Goal: Task Accomplishment & Management: Manage account settings

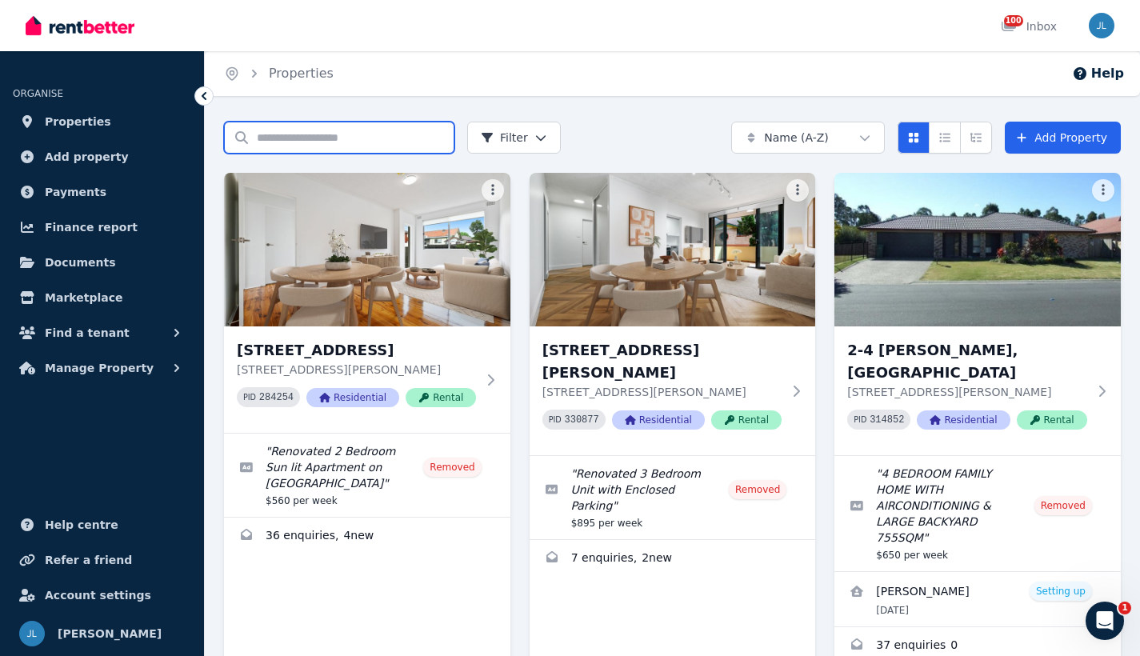
click at [324, 134] on input "Search properties" at bounding box center [339, 138] width 230 height 32
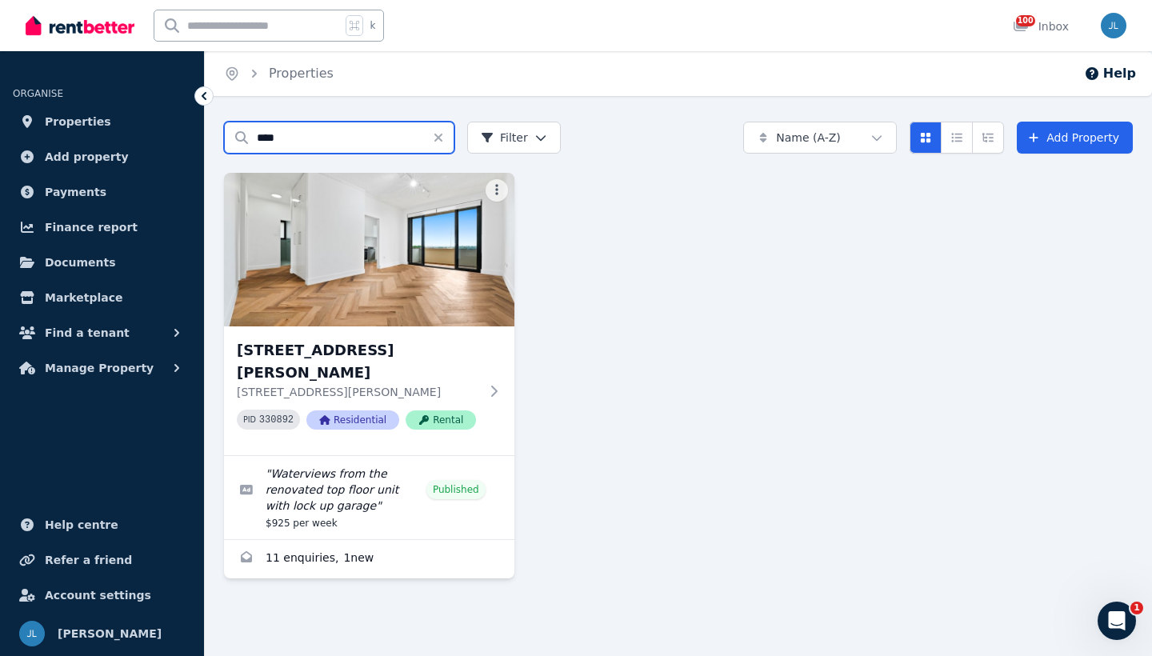
type input "****"
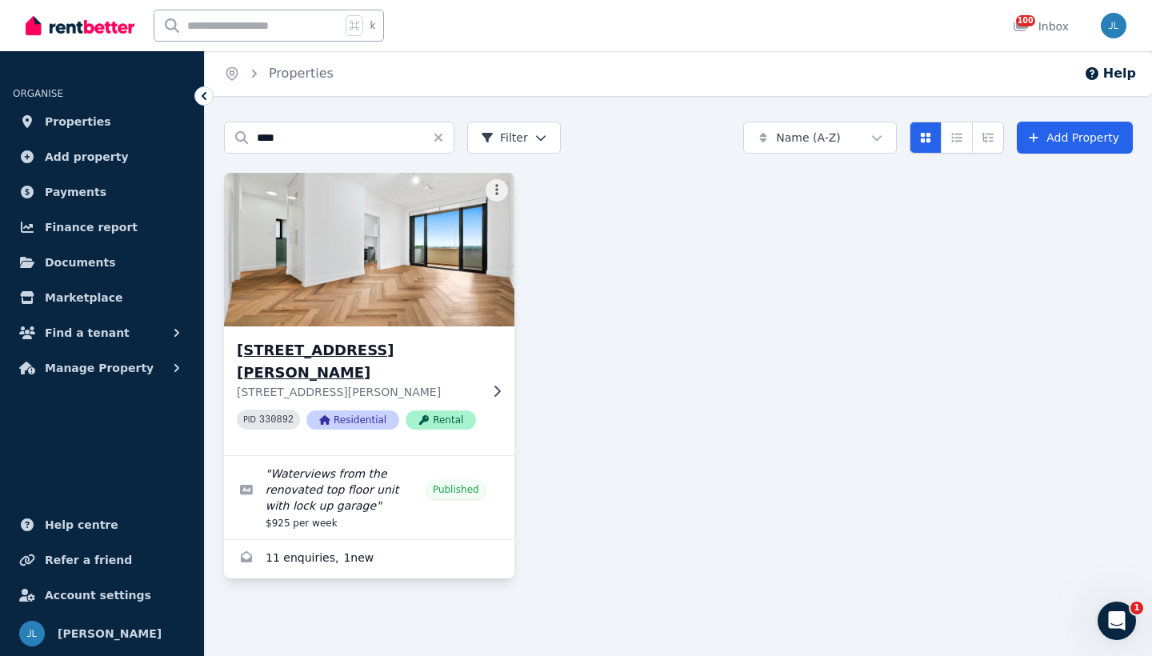
click at [236, 352] on div "[STREET_ADDRESS][PERSON_NAME][PERSON_NAME] PID 330892 Residential Rental" at bounding box center [369, 391] width 291 height 129
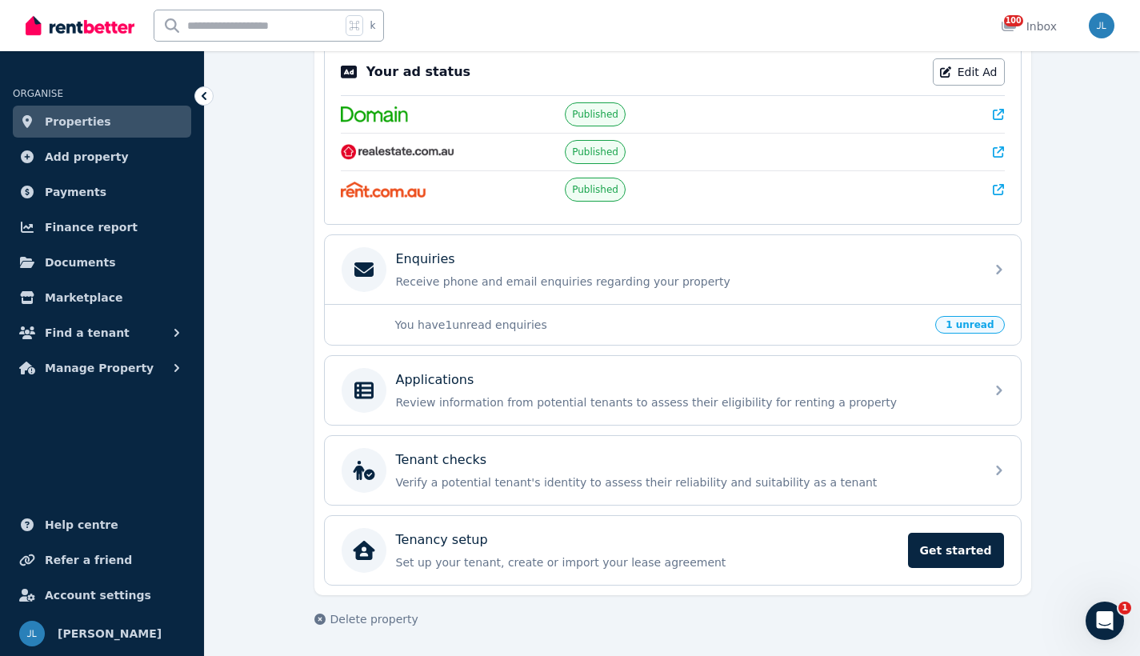
scroll to position [339, 0]
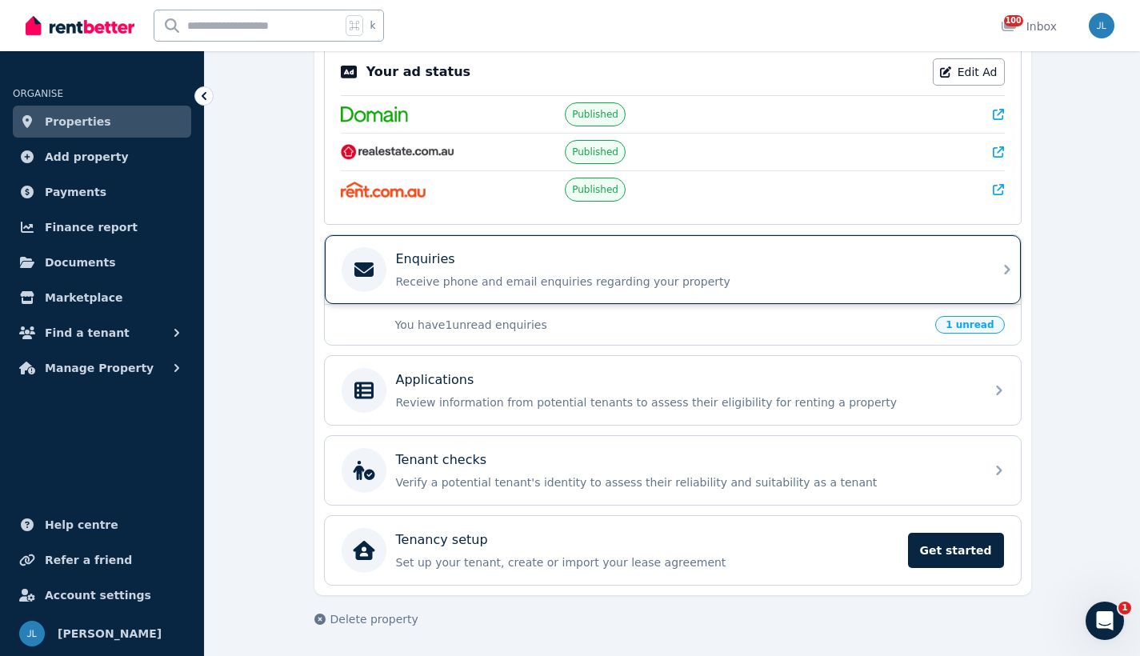
click at [993, 272] on div "Enquiries Receive phone and email enquiries regarding your property" at bounding box center [673, 269] width 696 height 69
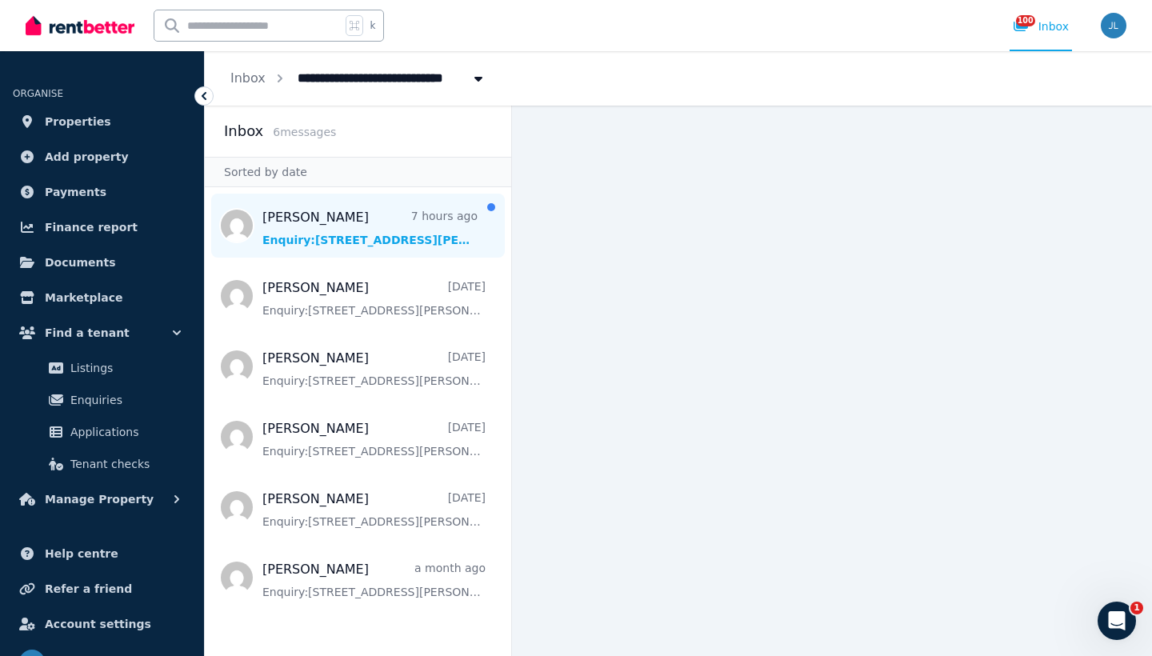
click at [425, 221] on span "Message list" at bounding box center [358, 226] width 307 height 64
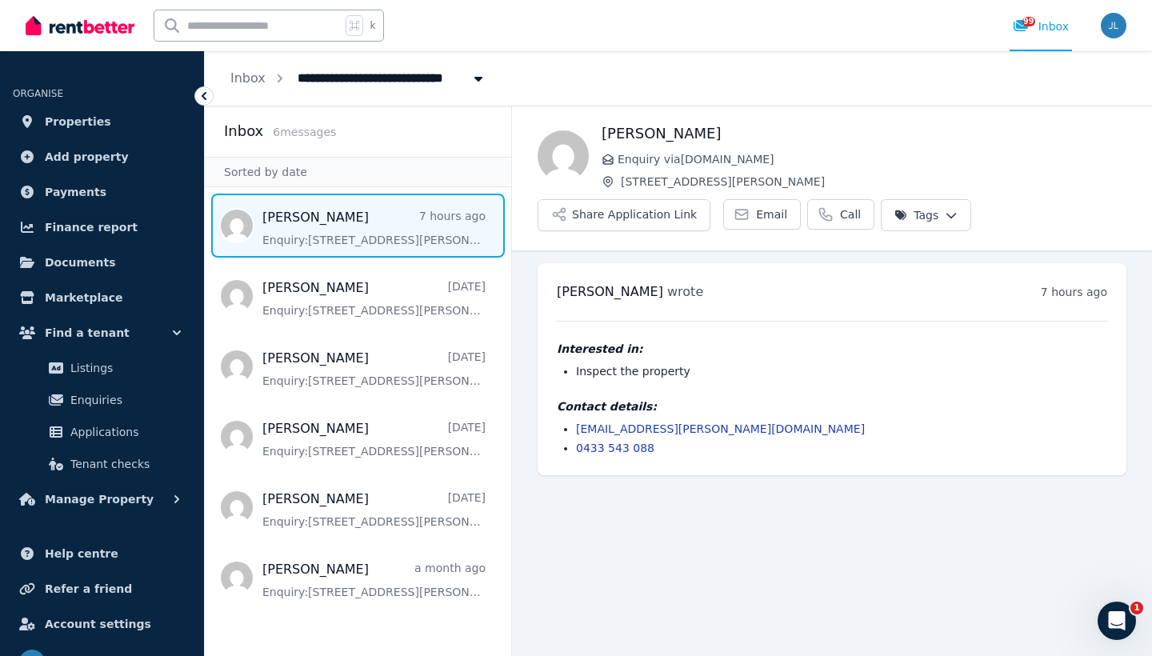
click at [201, 94] on icon at bounding box center [204, 96] width 16 height 16
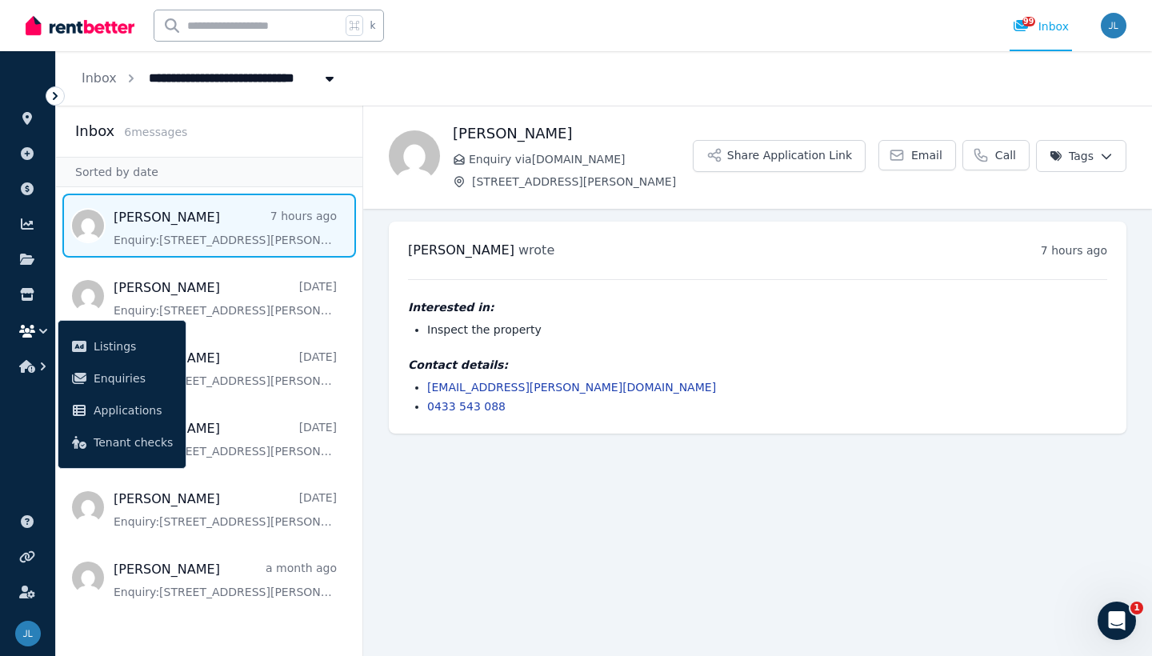
click at [528, 482] on main "Back [PERSON_NAME] Enquiry via [DOMAIN_NAME] [STREET_ADDRESS][PERSON_NAME] Dock…" at bounding box center [757, 381] width 789 height 551
click at [217, 74] on span "[STREET_ADDRESS][PERSON_NAME]" at bounding box center [271, 77] width 265 height 26
type input "**********"
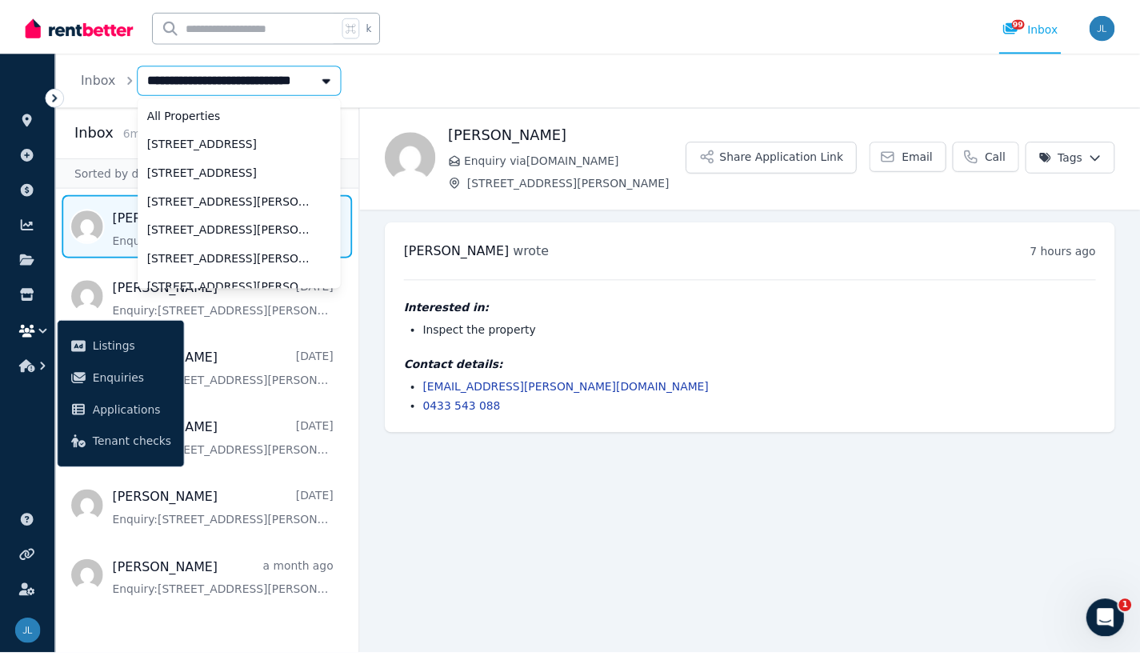
scroll to position [70, 0]
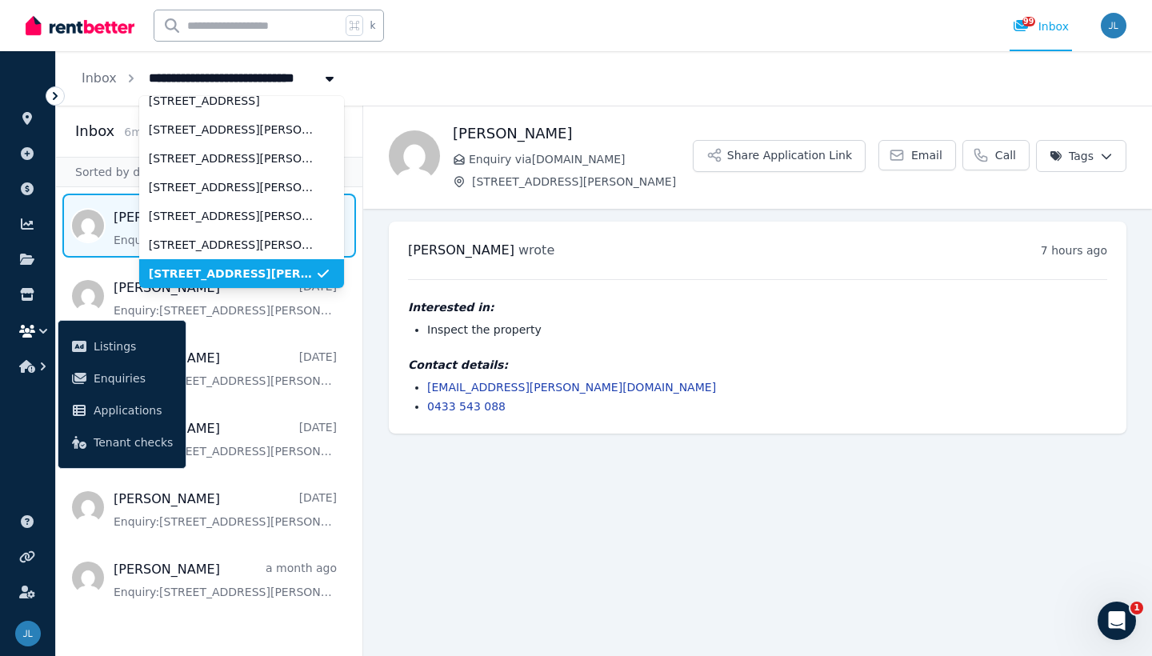
click at [206, 271] on span "[STREET_ADDRESS][PERSON_NAME]" at bounding box center [232, 274] width 166 height 16
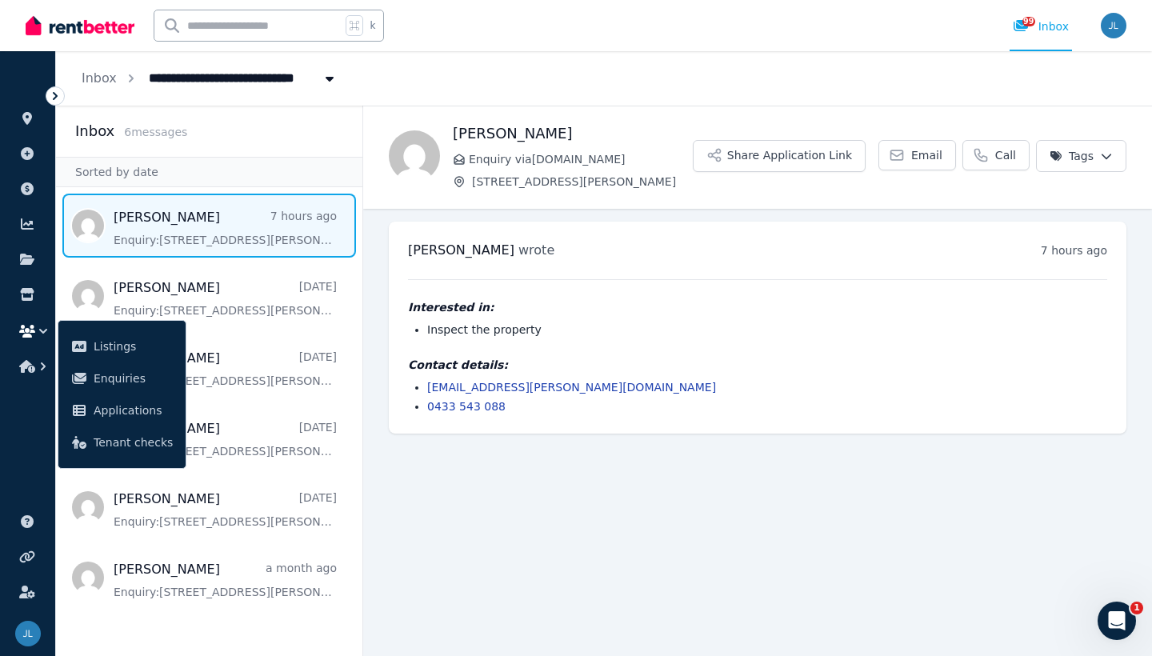
click at [57, 101] on icon at bounding box center [55, 96] width 16 height 16
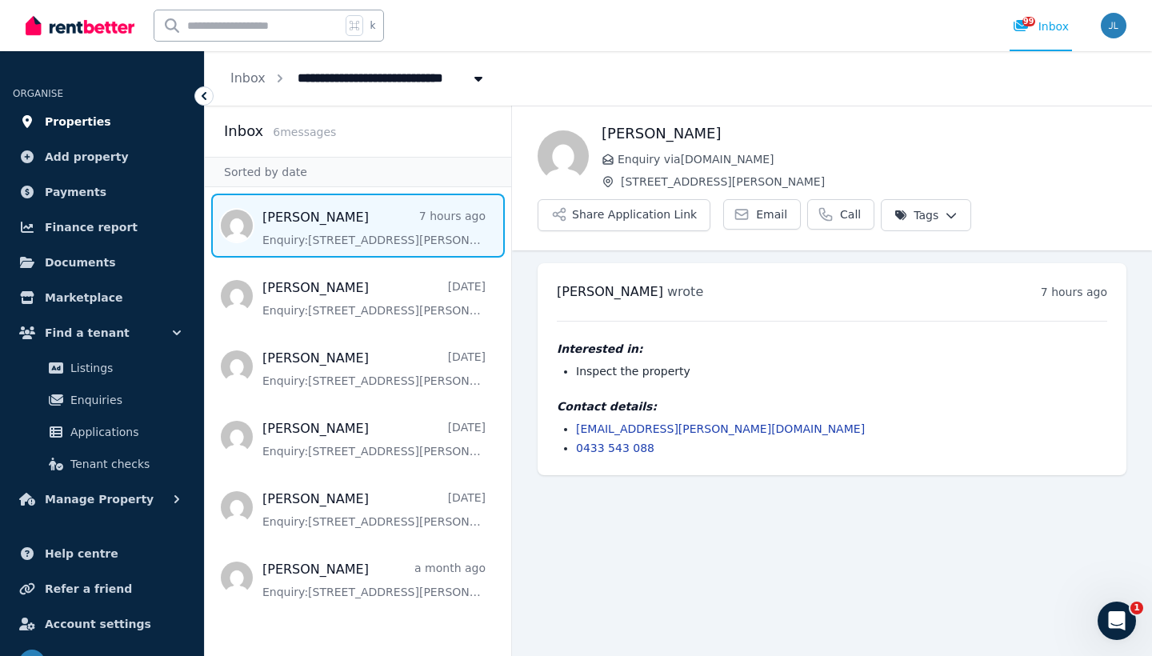
click at [75, 121] on span "Properties" at bounding box center [78, 121] width 66 height 19
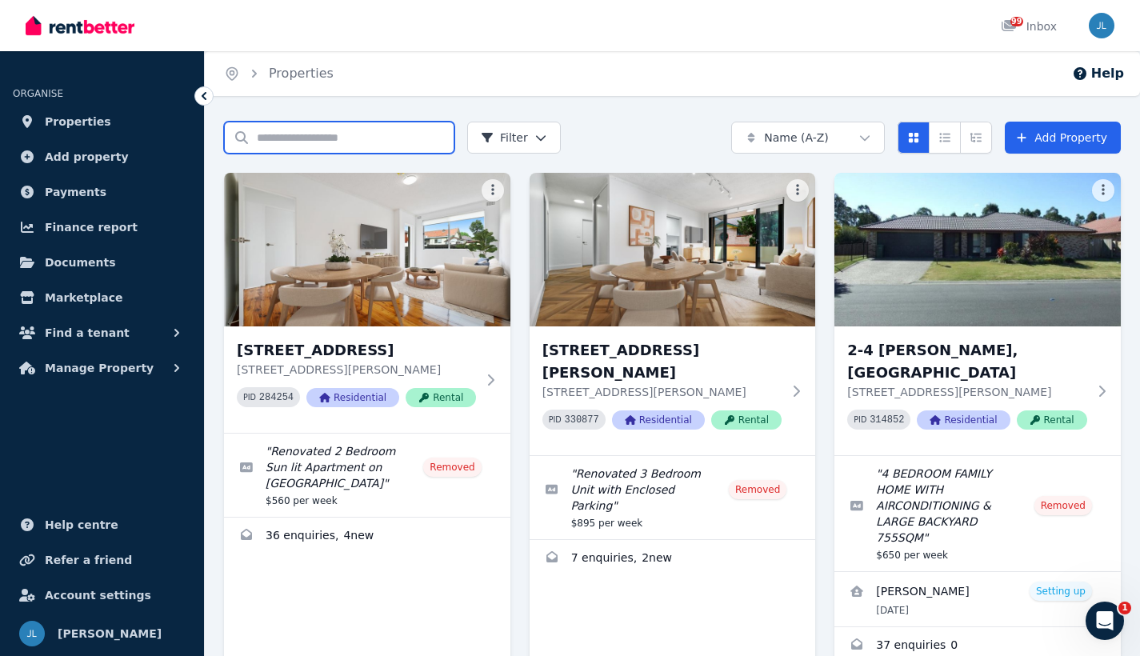
click at [380, 138] on input "Search properties" at bounding box center [339, 138] width 230 height 32
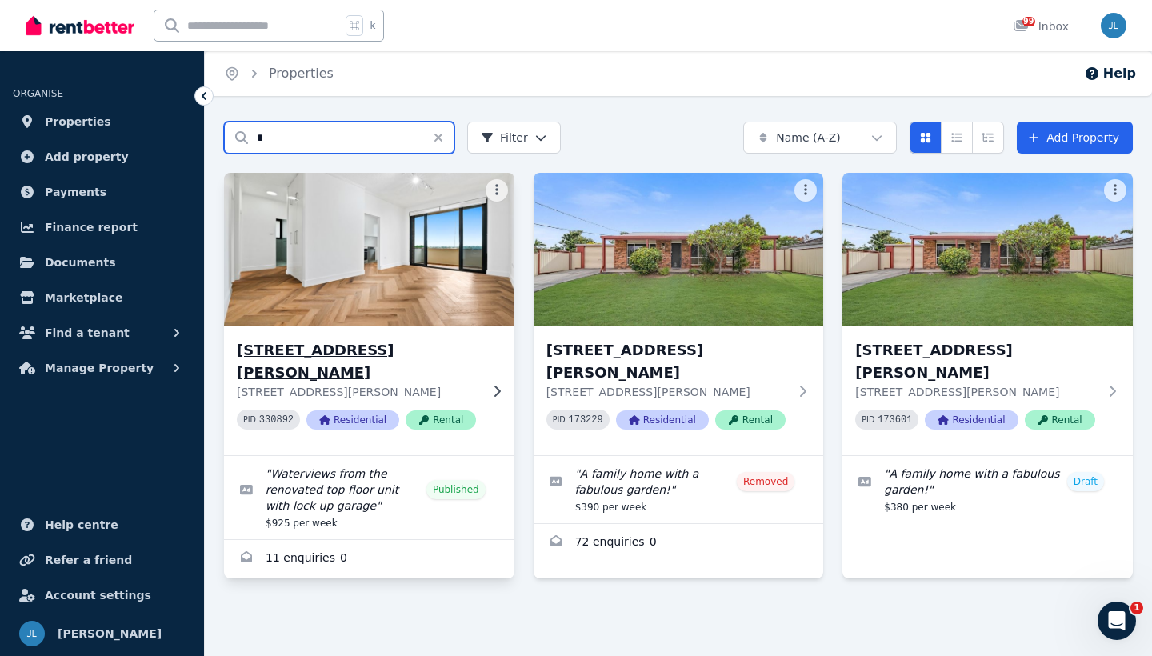
type input "*"
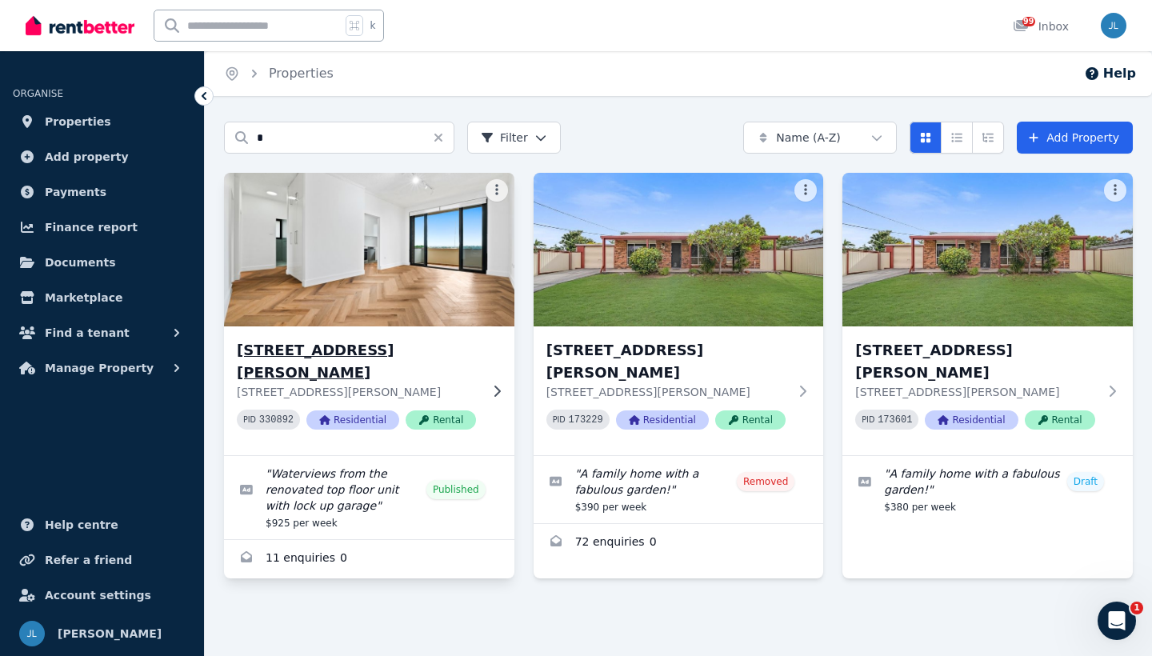
click at [349, 384] on p "[STREET_ADDRESS][PERSON_NAME]" at bounding box center [358, 392] width 242 height 16
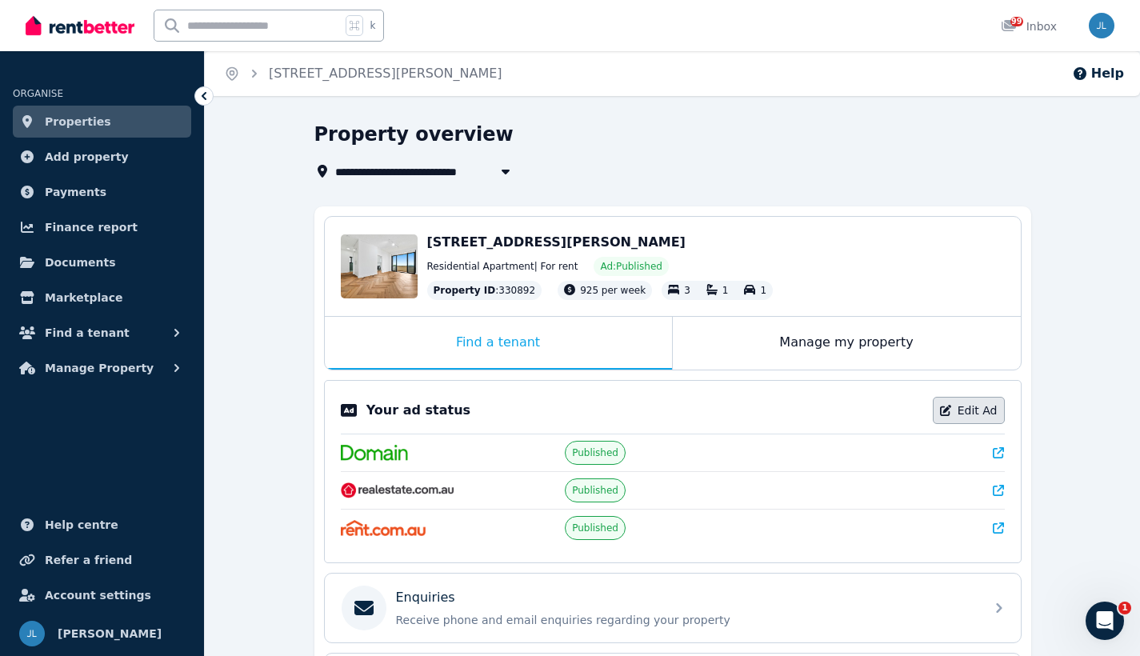
click at [982, 411] on link "Edit Ad" at bounding box center [969, 410] width 72 height 27
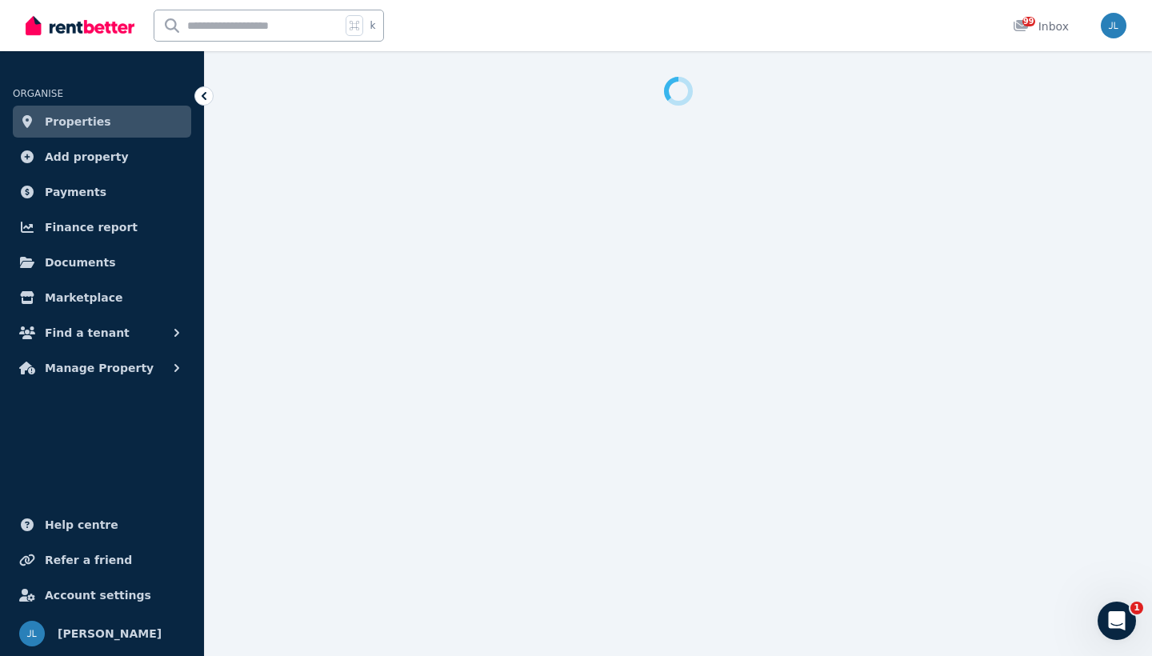
select select "**********"
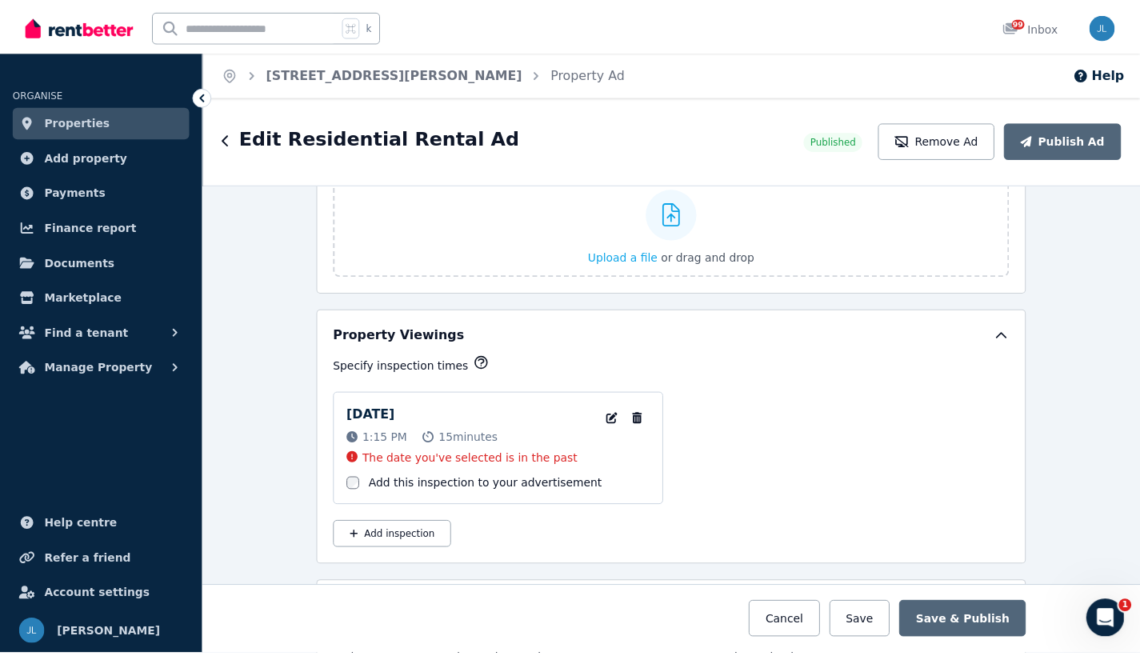
scroll to position [2038, 0]
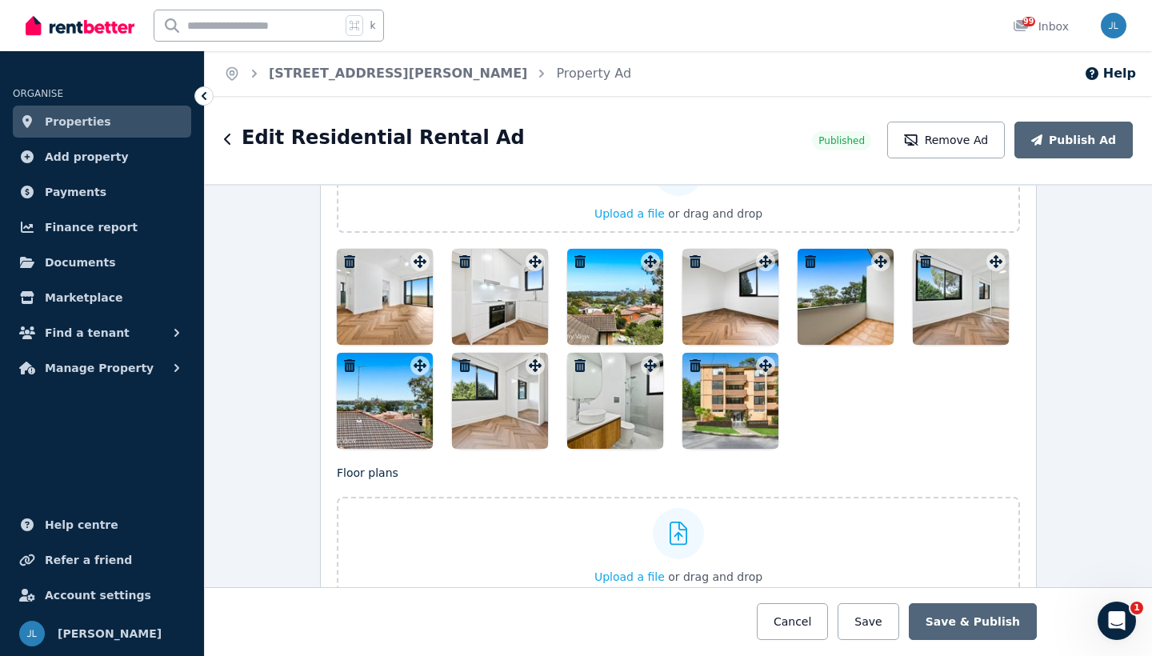
click at [232, 140] on div "Edit Residential Rental Ad" at bounding box center [513, 140] width 579 height 30
click at [223, 142] on div "Edit Residential Rental Ad Published Remove Ad Publish Ad" at bounding box center [679, 140] width 948 height 88
click at [228, 139] on icon "button" at bounding box center [228, 139] width 8 height 13
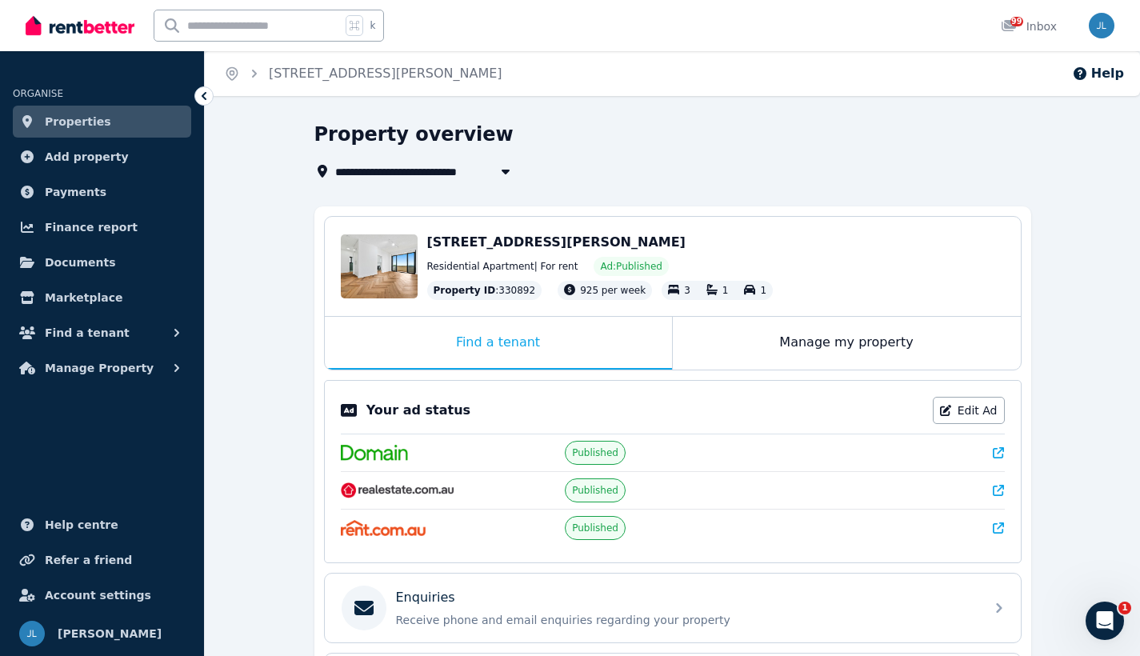
click at [272, 34] on input "text" at bounding box center [247, 25] width 186 height 30
type input "***"
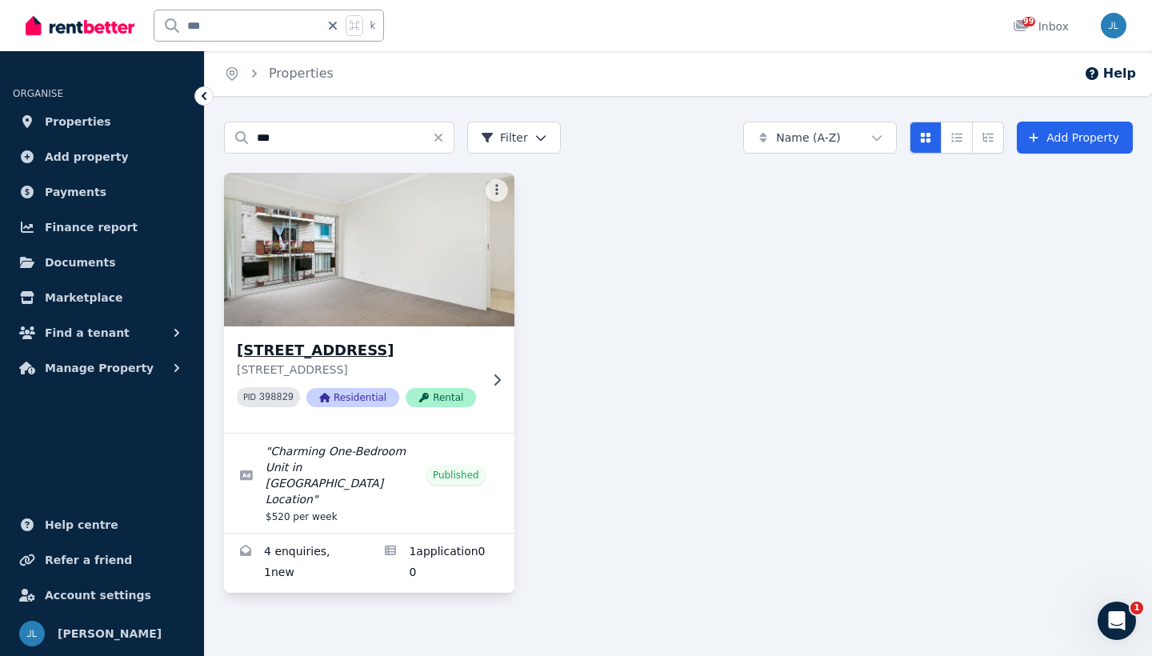
click at [309, 363] on p "[STREET_ADDRESS]" at bounding box center [358, 370] width 242 height 16
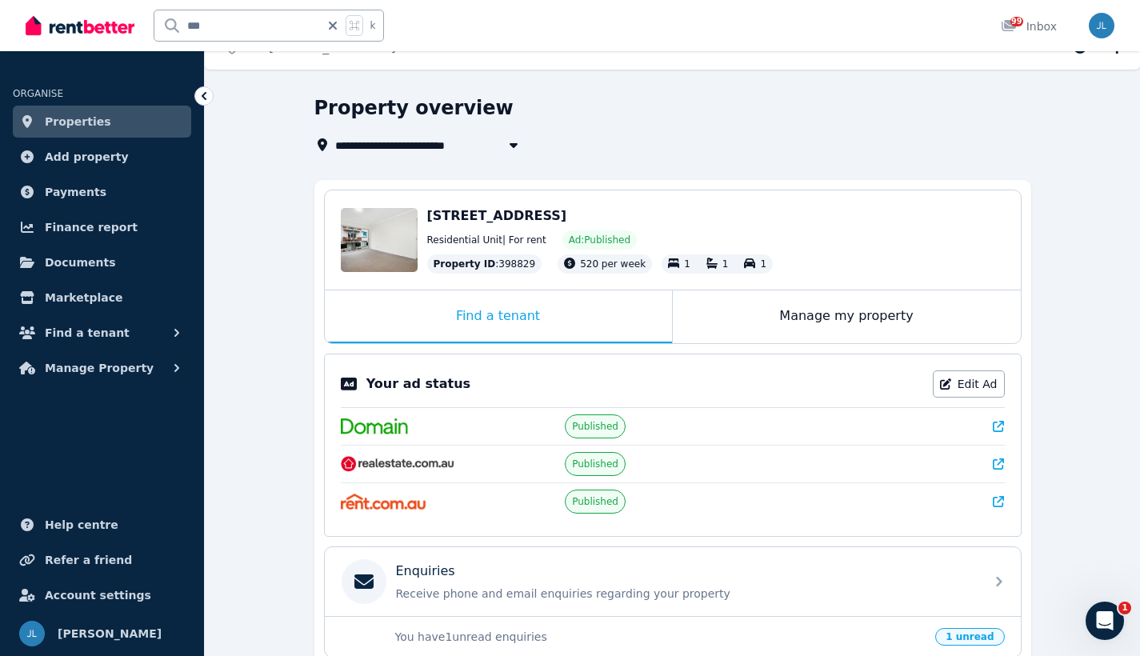
scroll to position [66, 0]
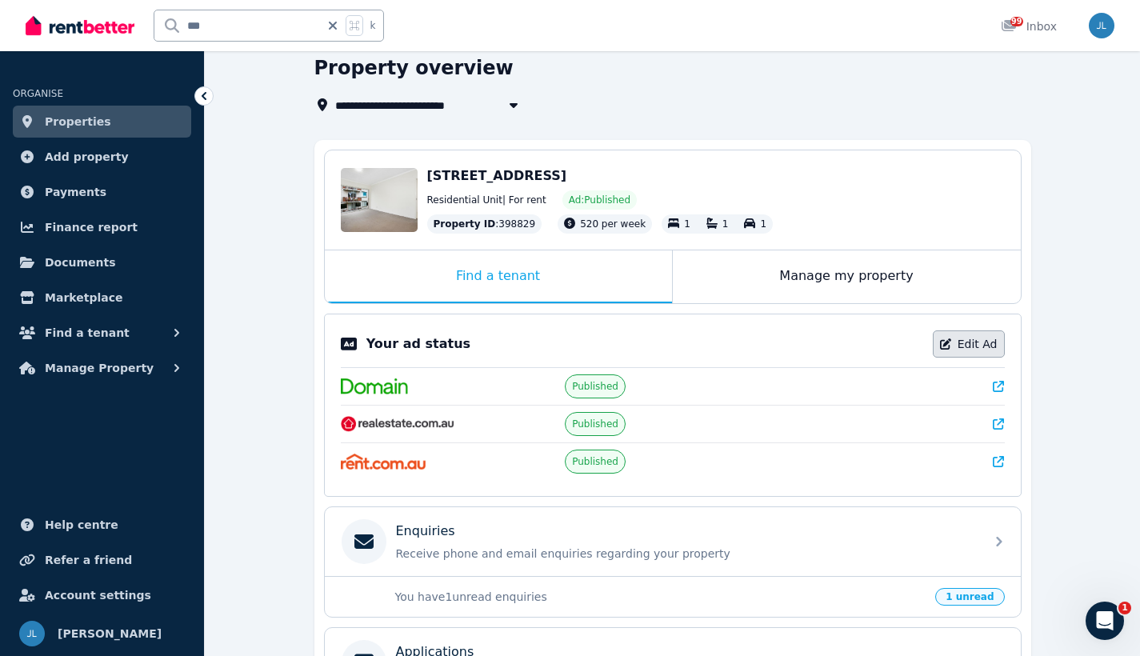
click at [956, 351] on link "Edit Ad" at bounding box center [969, 344] width 72 height 27
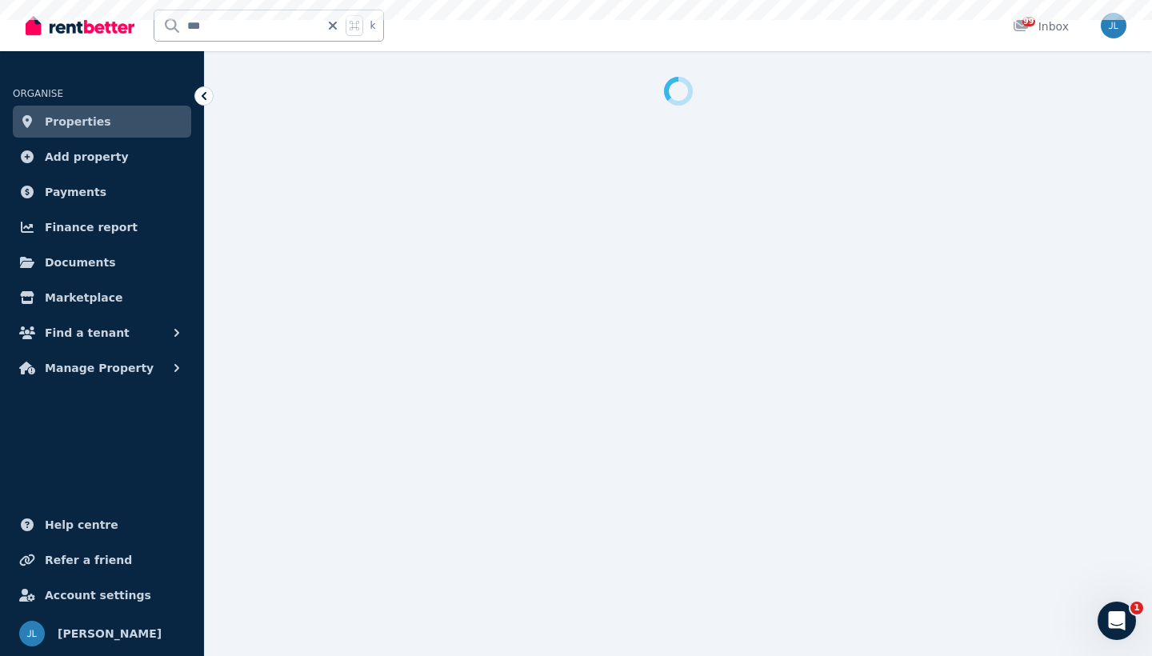
select select "**********"
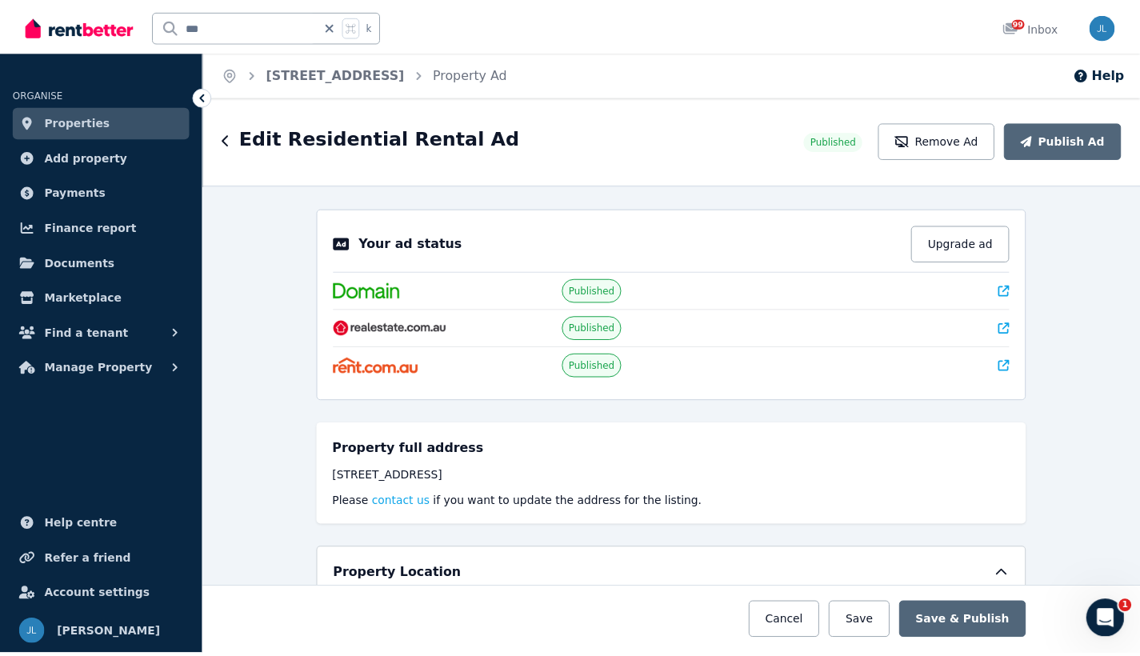
scroll to position [478, 0]
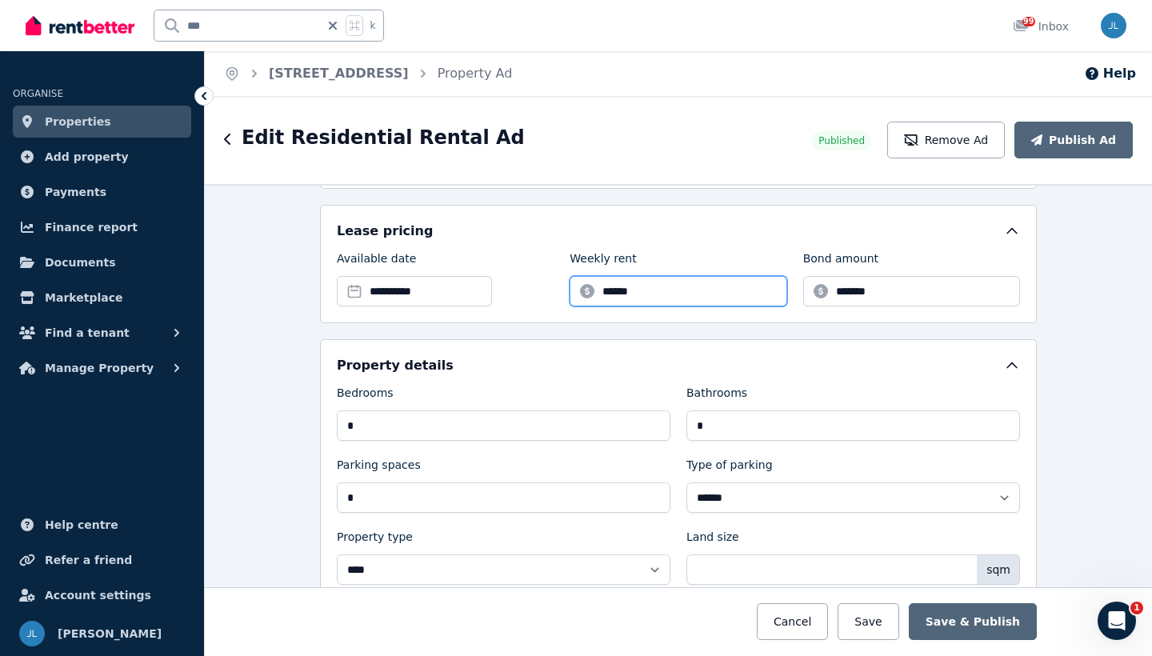
click at [683, 296] on input "******" at bounding box center [678, 291] width 217 height 30
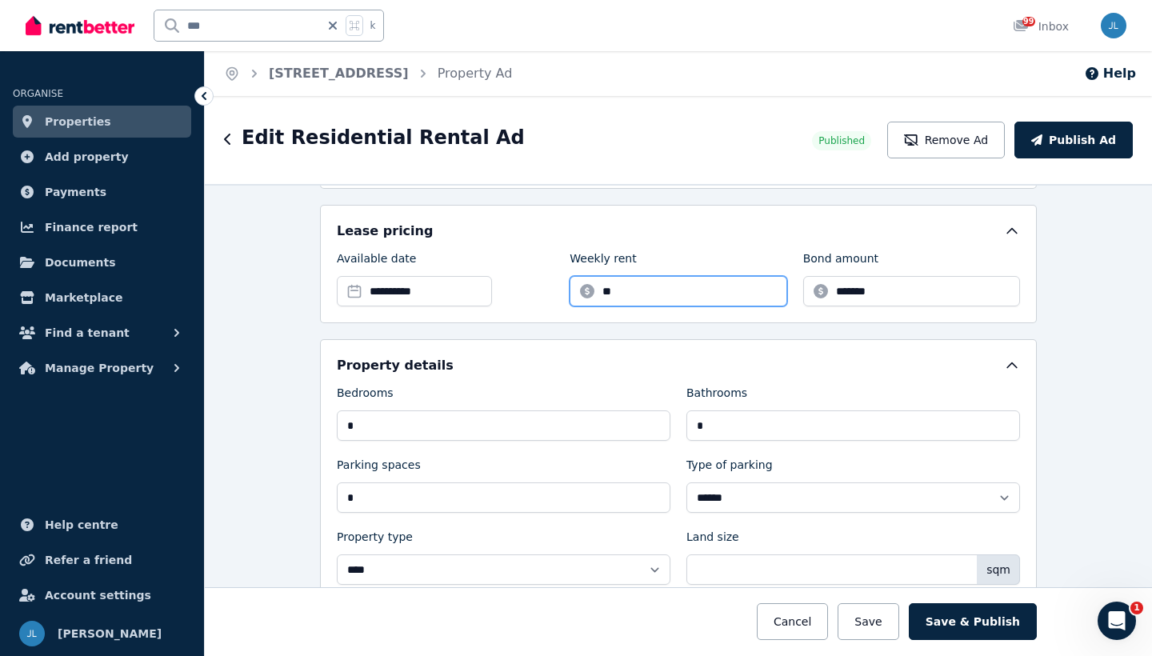
type input "*"
type input "***"
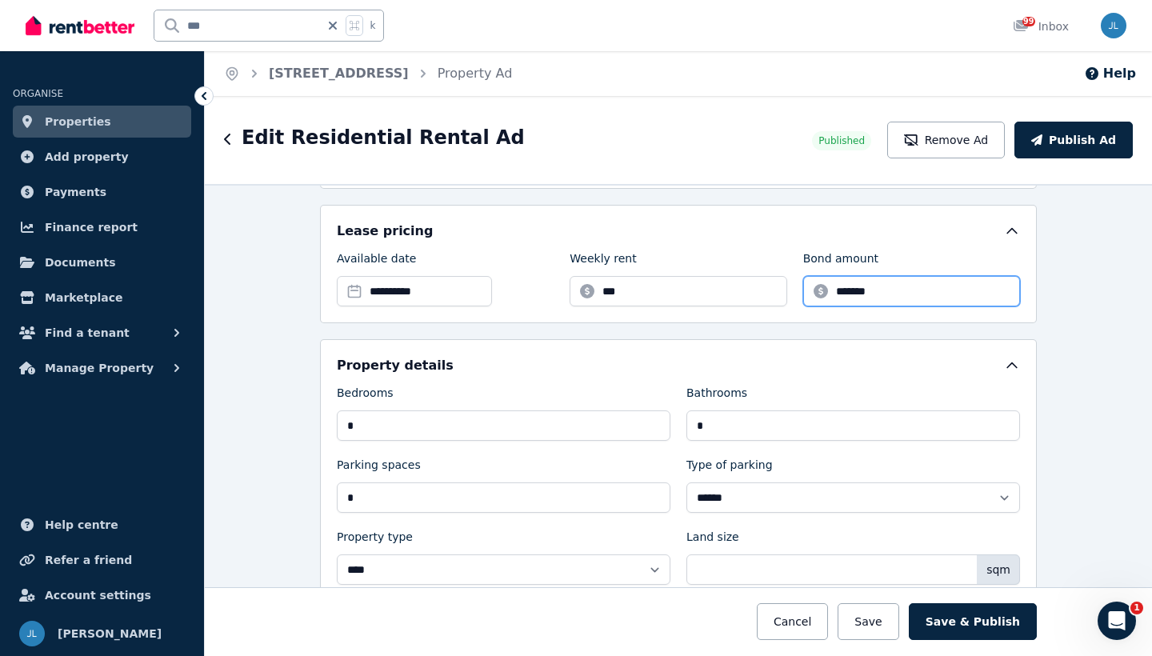
click at [927, 293] on input "*******" at bounding box center [912, 291] width 217 height 30
type input "*"
type input "****"
click at [977, 626] on button "Save & Publish" at bounding box center [973, 621] width 128 height 37
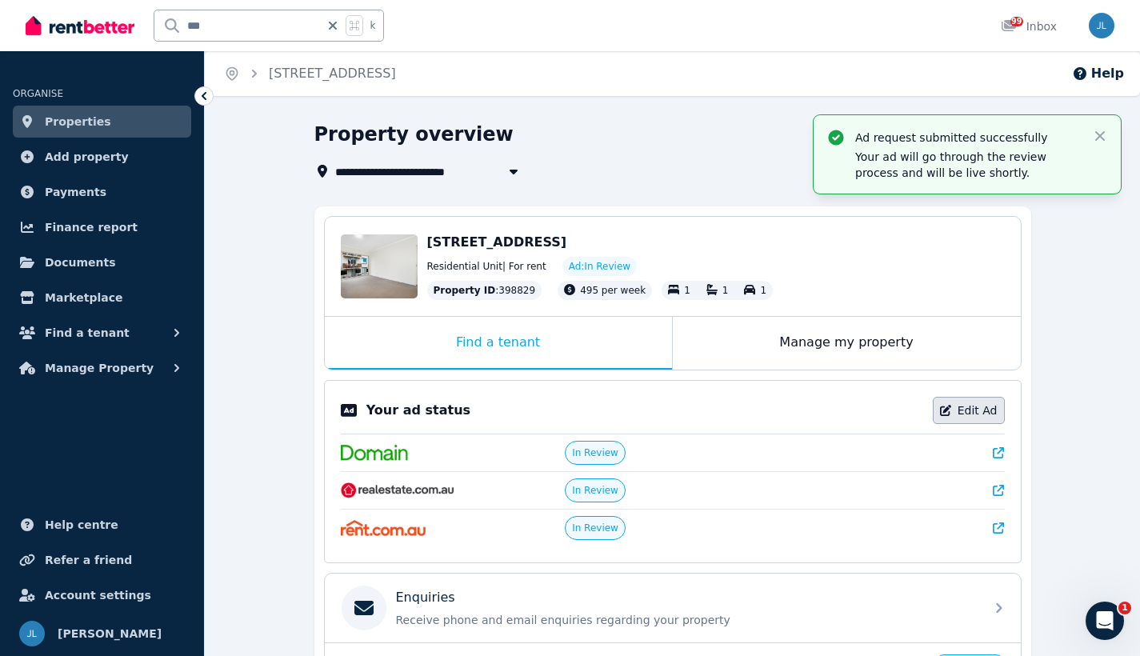
click at [997, 416] on link "Edit Ad" at bounding box center [969, 410] width 72 height 27
select select "**********"
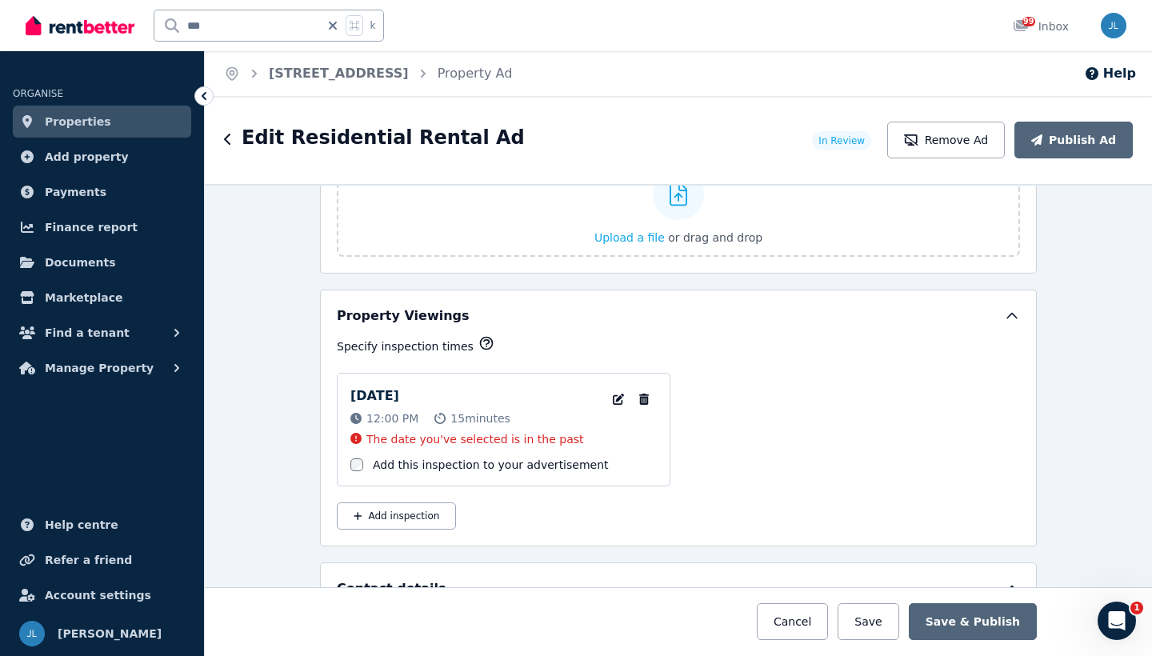
scroll to position [2478, 0]
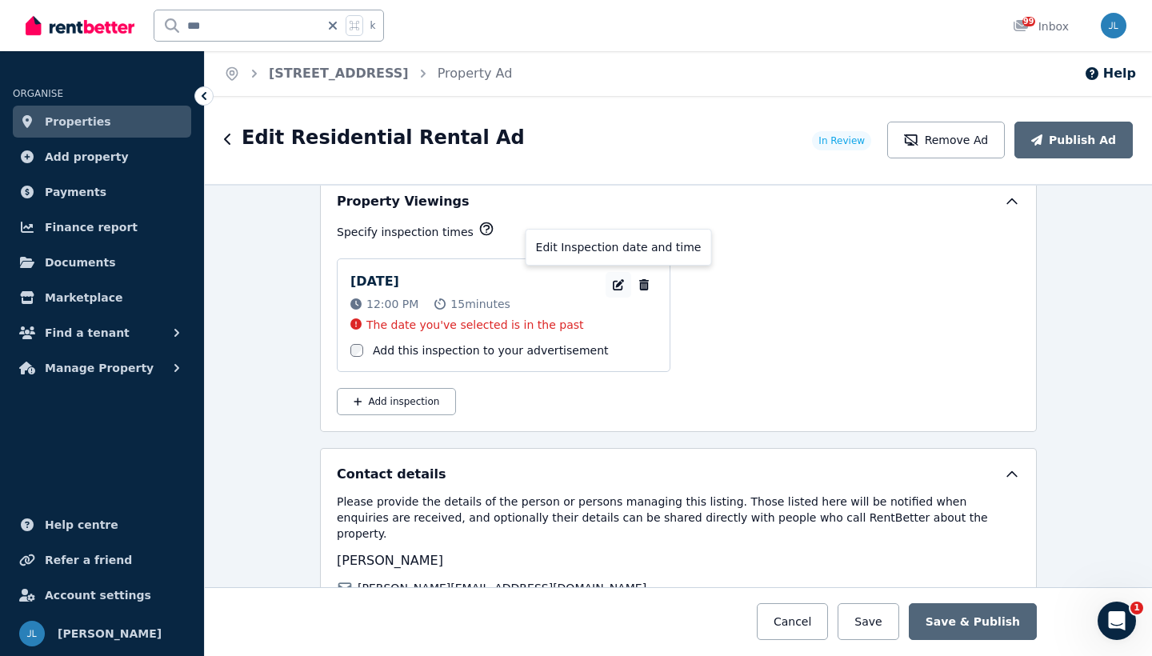
click at [613, 286] on icon "button" at bounding box center [618, 284] width 11 height 11
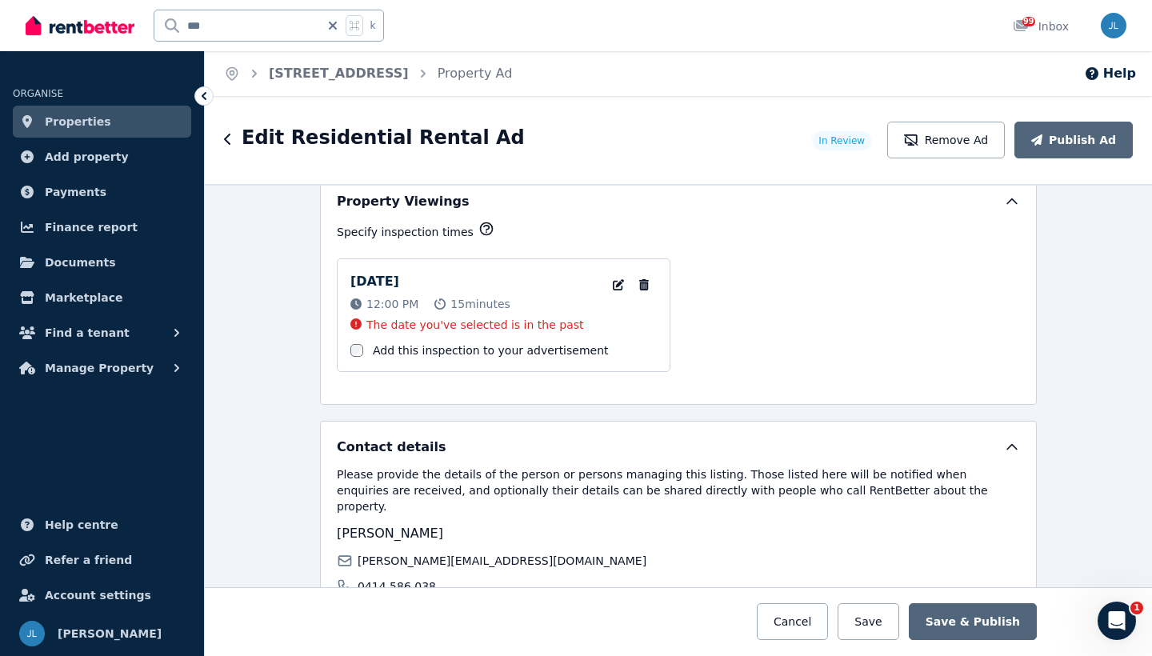
select select "**"
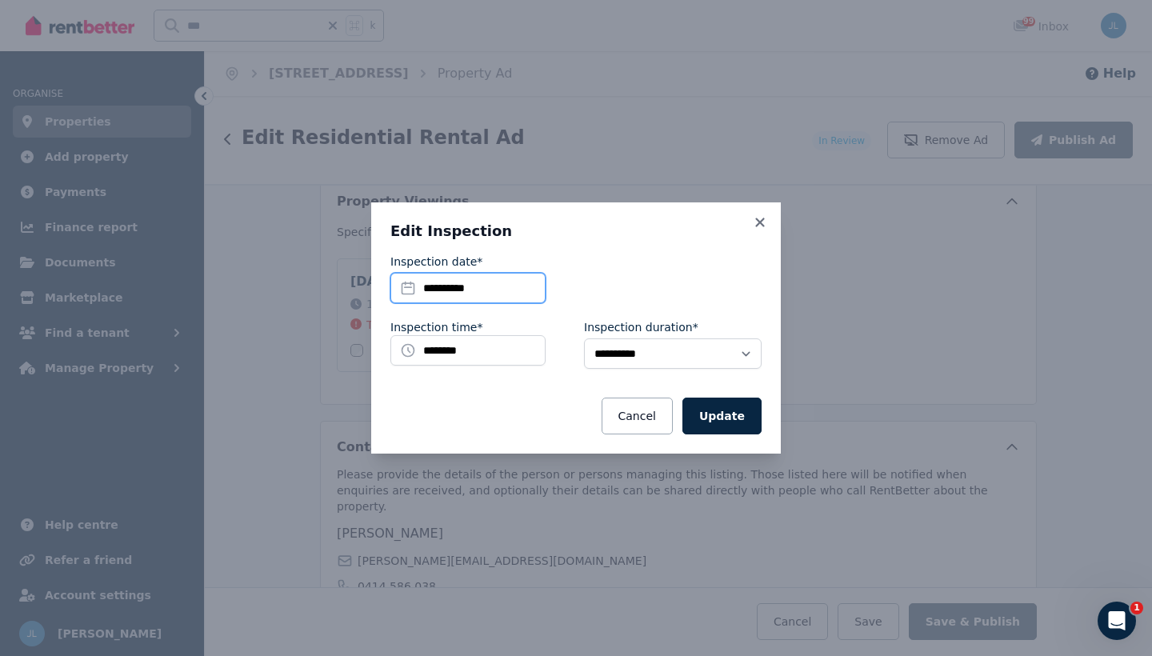
click at [464, 287] on input "**********" at bounding box center [468, 288] width 155 height 30
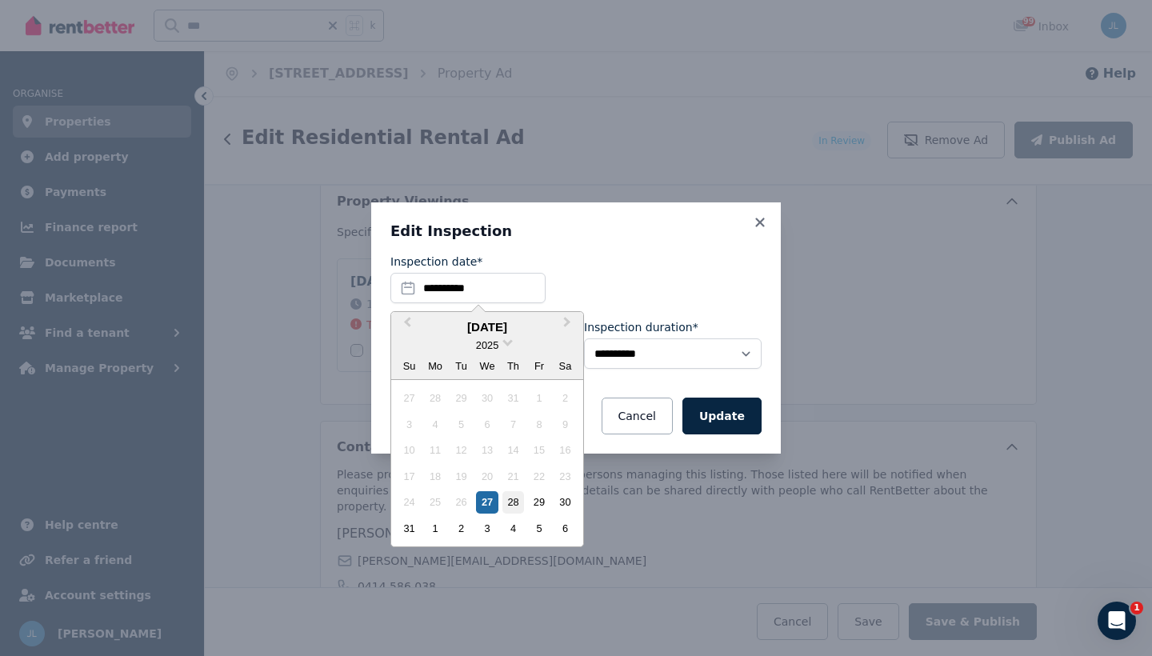
click at [509, 500] on div "28" at bounding box center [514, 502] width 22 height 22
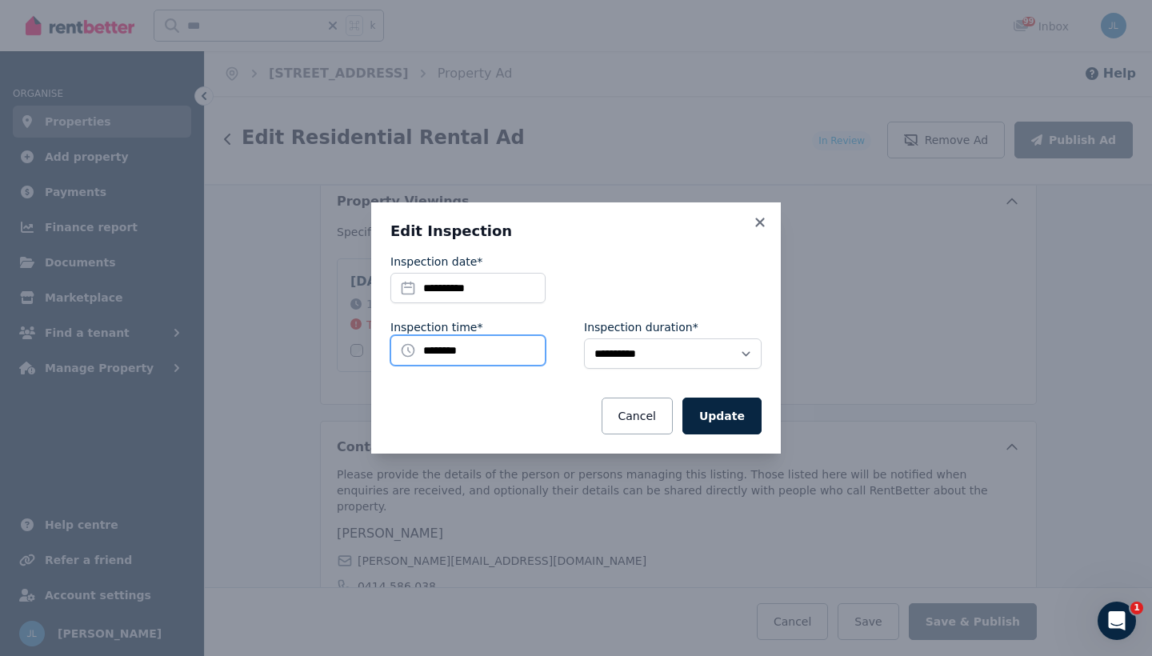
click at [495, 352] on input "********" at bounding box center [468, 350] width 155 height 30
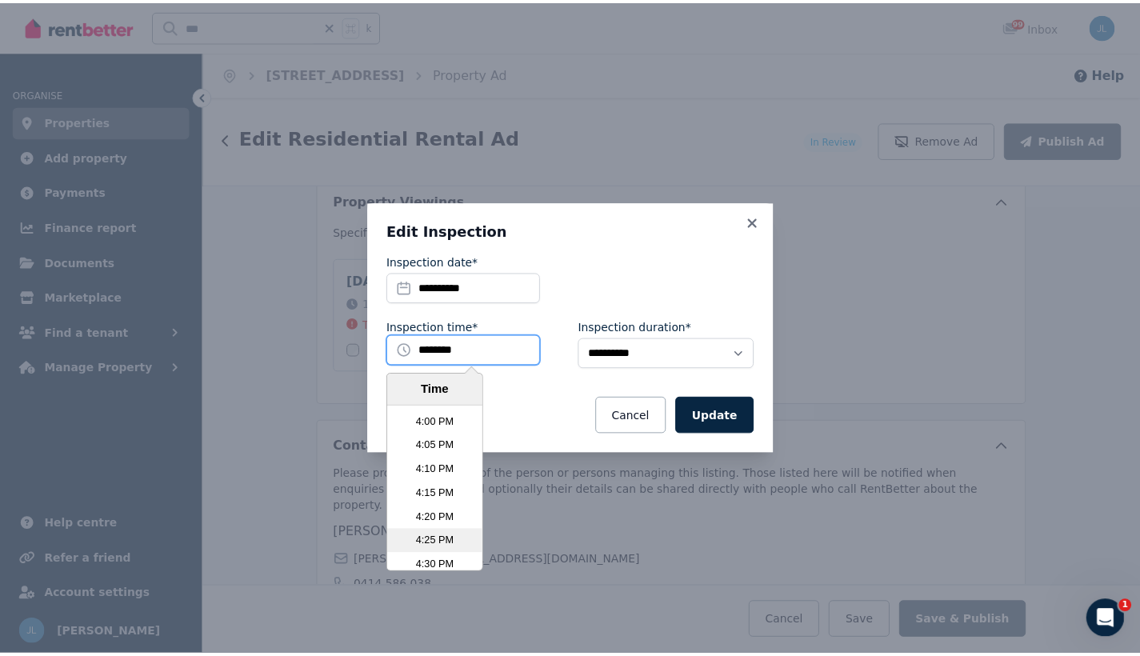
scroll to position [4707, 0]
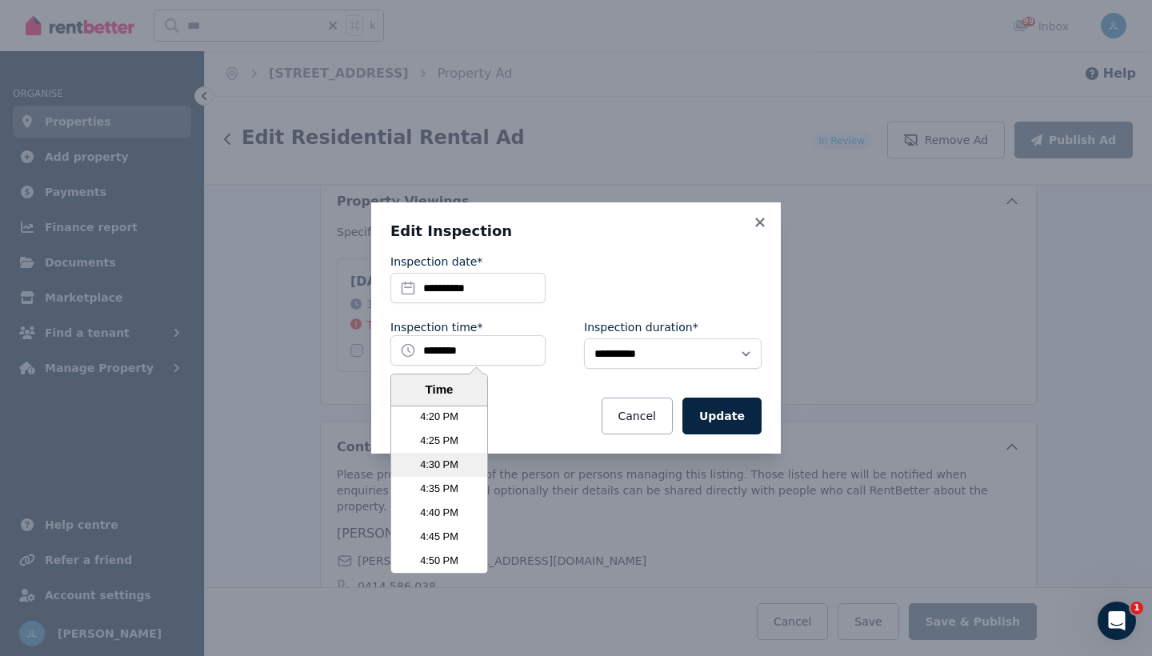
click at [438, 461] on li "4:30 PM" at bounding box center [439, 465] width 96 height 24
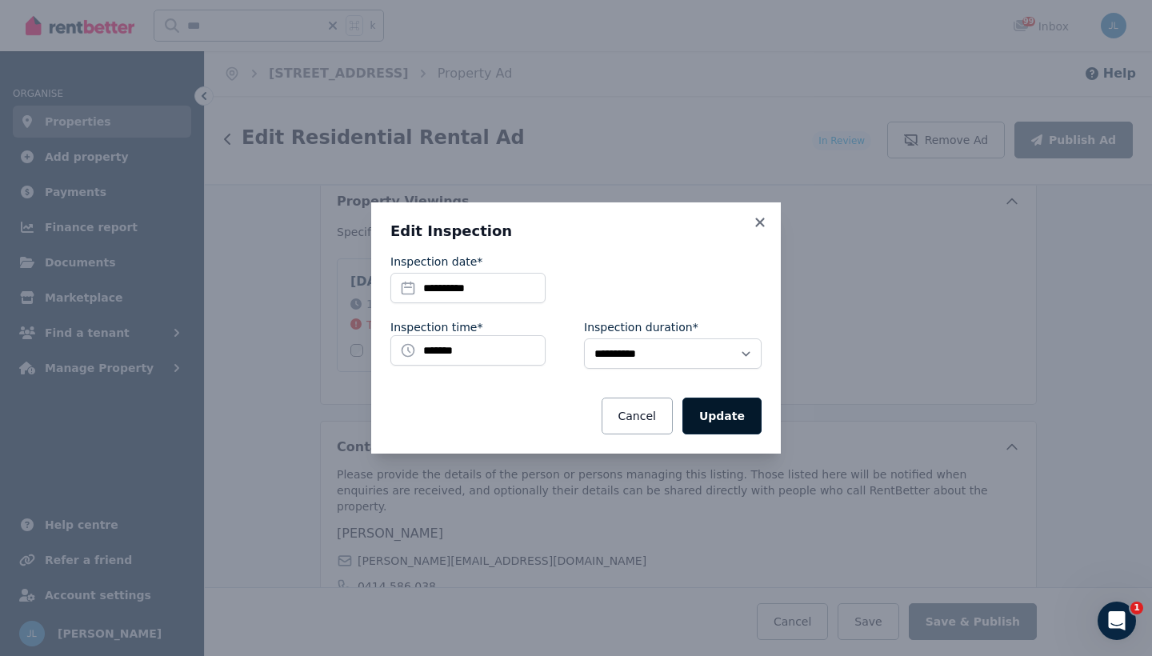
click at [708, 419] on button "Update" at bounding box center [722, 416] width 79 height 37
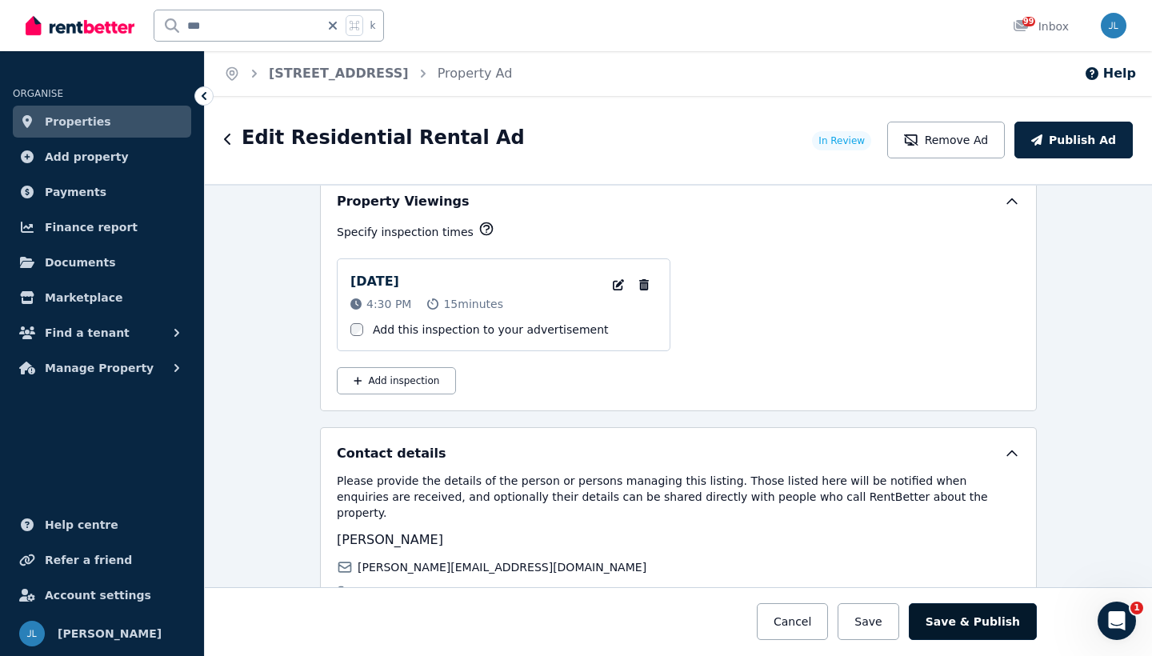
click at [974, 627] on button "Save & Publish" at bounding box center [973, 621] width 128 height 37
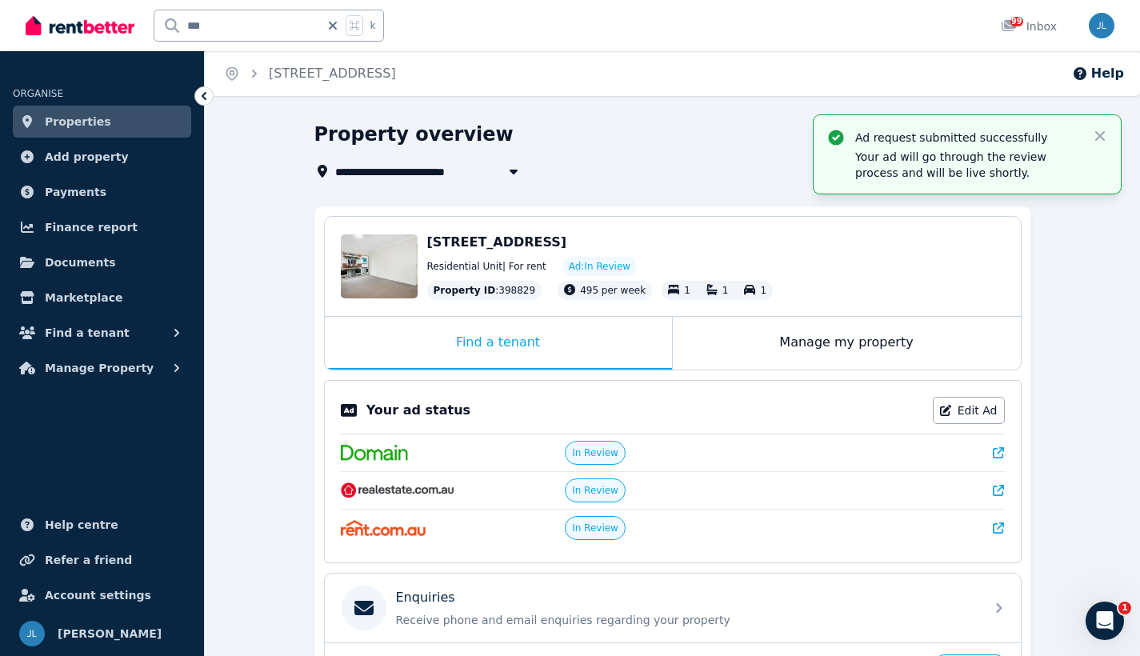
click at [336, 30] on icon at bounding box center [333, 25] width 16 height 13
click at [200, 99] on icon at bounding box center [204, 96] width 16 height 16
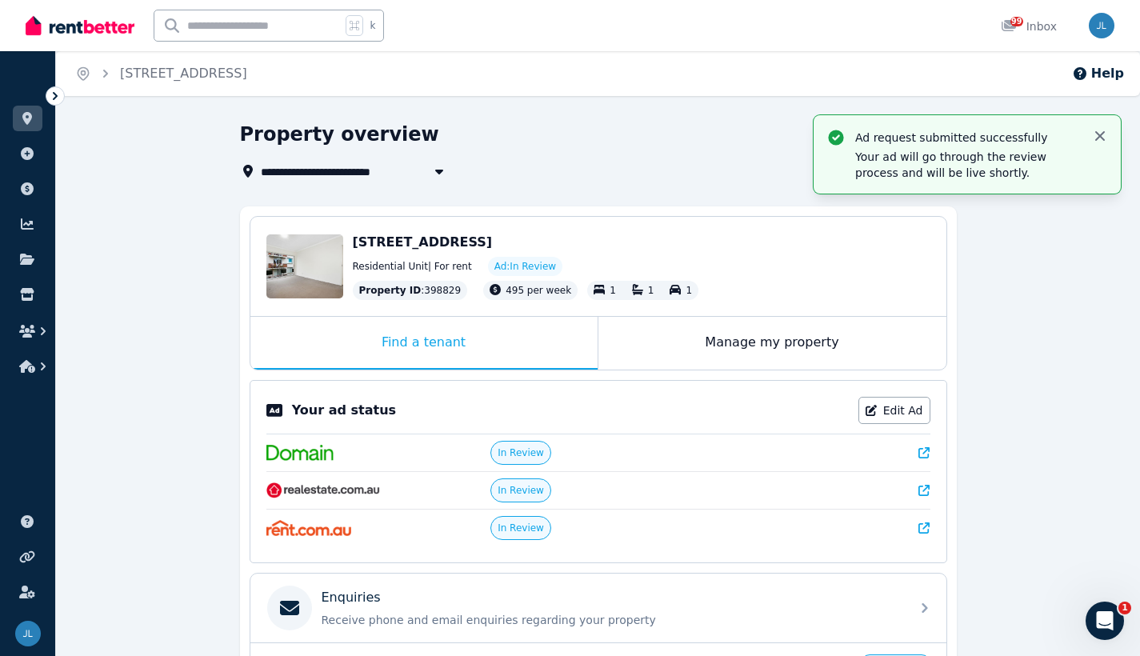
click at [1103, 135] on icon "button" at bounding box center [1100, 136] width 16 height 16
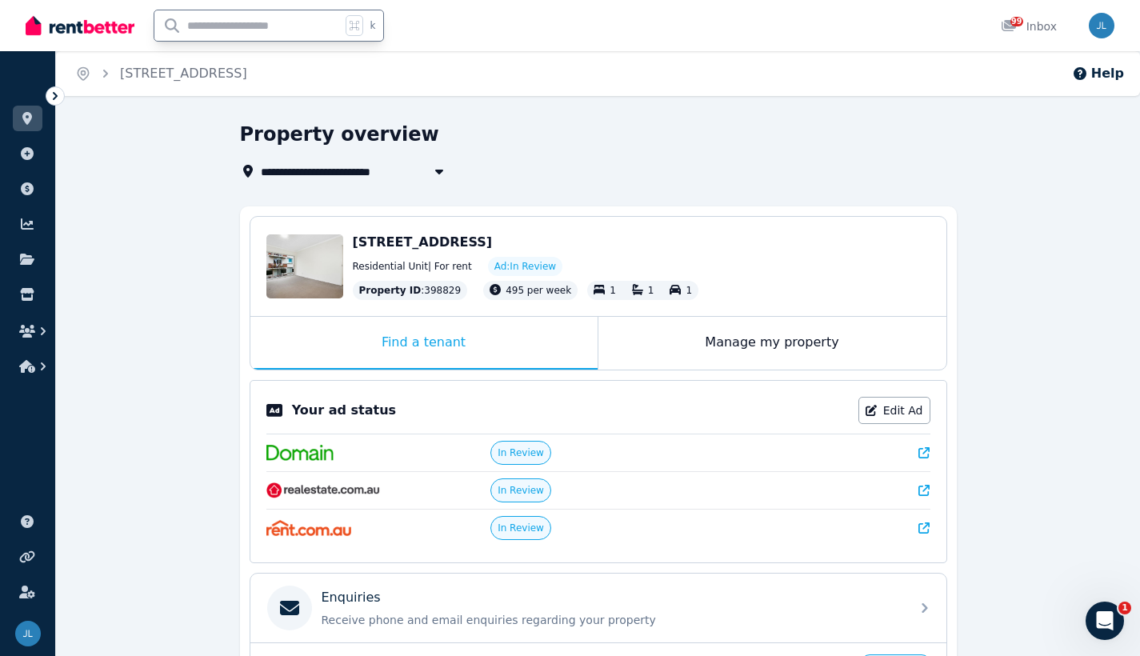
click at [232, 26] on input "text" at bounding box center [247, 25] width 186 height 30
type input "****"
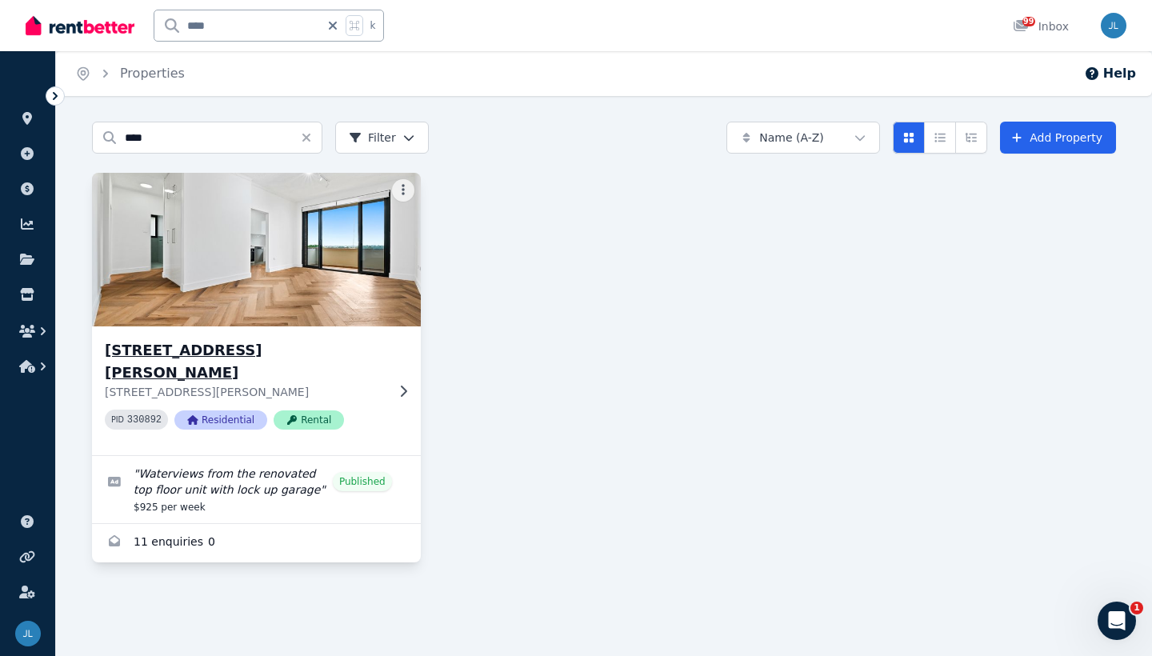
click at [178, 359] on h3 "[STREET_ADDRESS][PERSON_NAME]" at bounding box center [245, 361] width 281 height 45
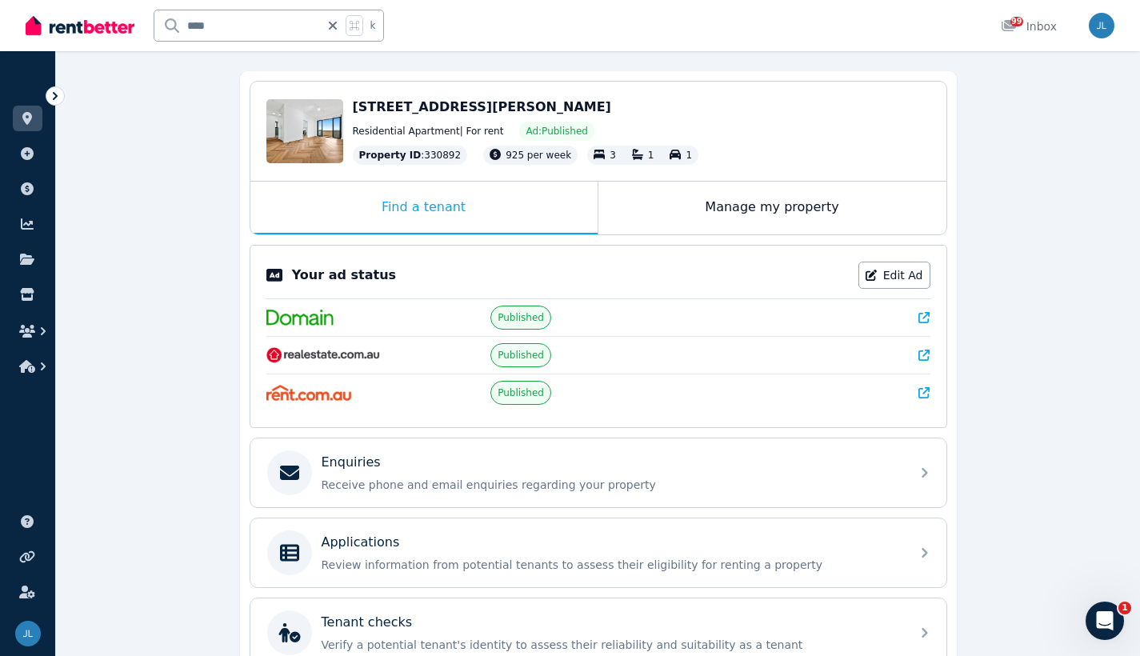
scroll to position [298, 0]
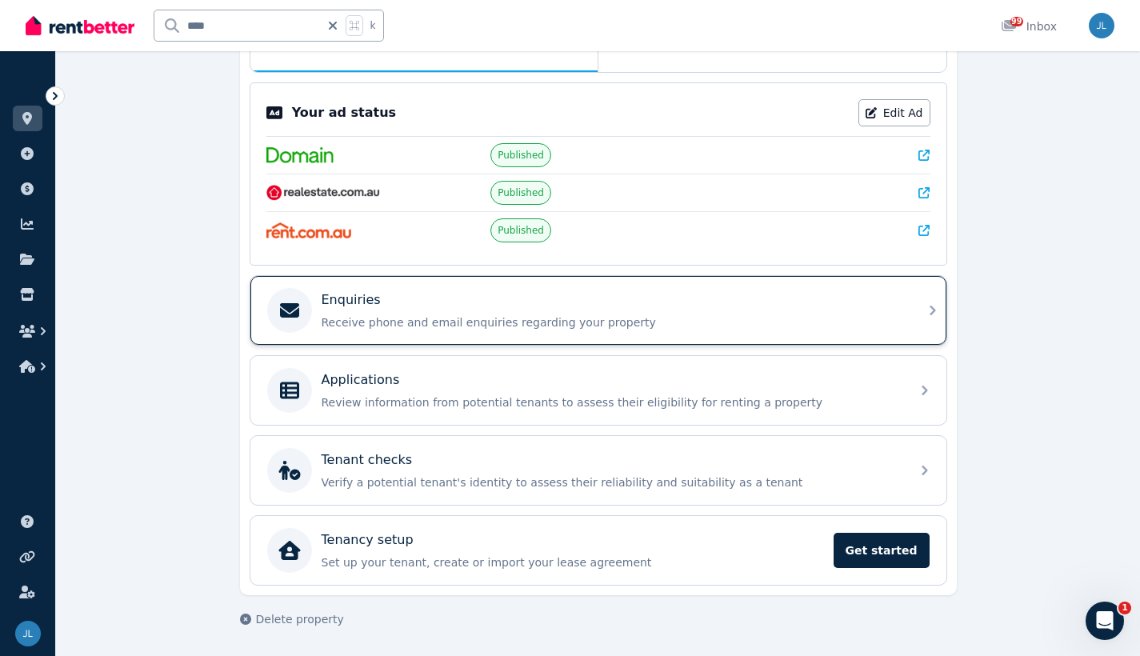
click at [616, 328] on p "Receive phone and email enquiries regarding your property" at bounding box center [611, 323] width 579 height 16
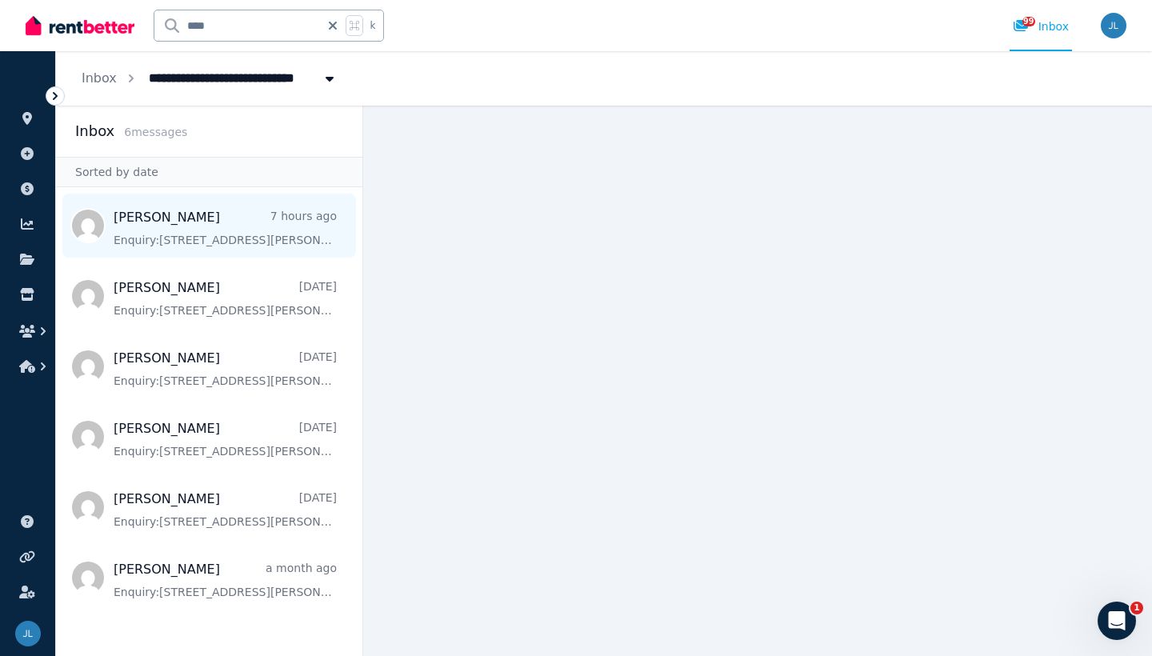
click at [152, 238] on span "Message list" at bounding box center [209, 226] width 307 height 64
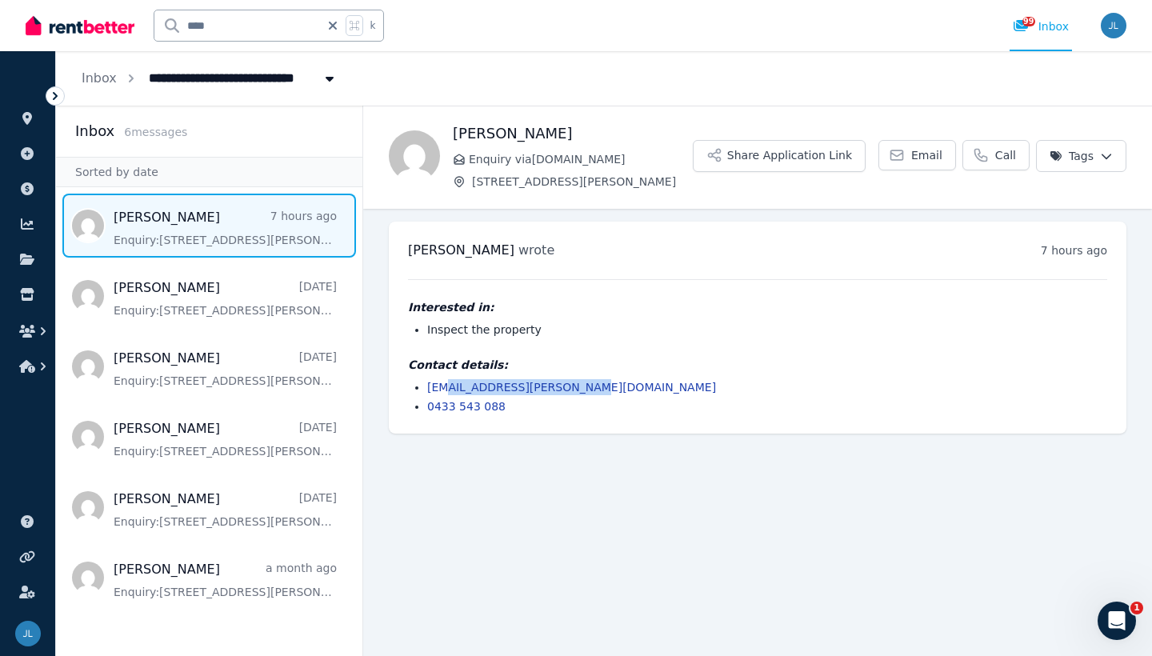
drag, startPoint x: 608, startPoint y: 388, endPoint x: 450, endPoint y: 382, distance: 158.6
click at [450, 382] on li "[EMAIL_ADDRESS][PERSON_NAME][DOMAIN_NAME]" at bounding box center [767, 387] width 680 height 16
click at [613, 431] on div "[PERSON_NAME] wrote 7 hours ago 10:51 am [DATE][DATE] Interested in: Inspect th…" at bounding box center [758, 328] width 738 height 212
drag, startPoint x: 607, startPoint y: 389, endPoint x: 423, endPoint y: 384, distance: 184.9
click at [423, 384] on ul "[EMAIL_ADDRESS][PERSON_NAME][DOMAIN_NAME] 0433 543 088" at bounding box center [757, 396] width 699 height 35
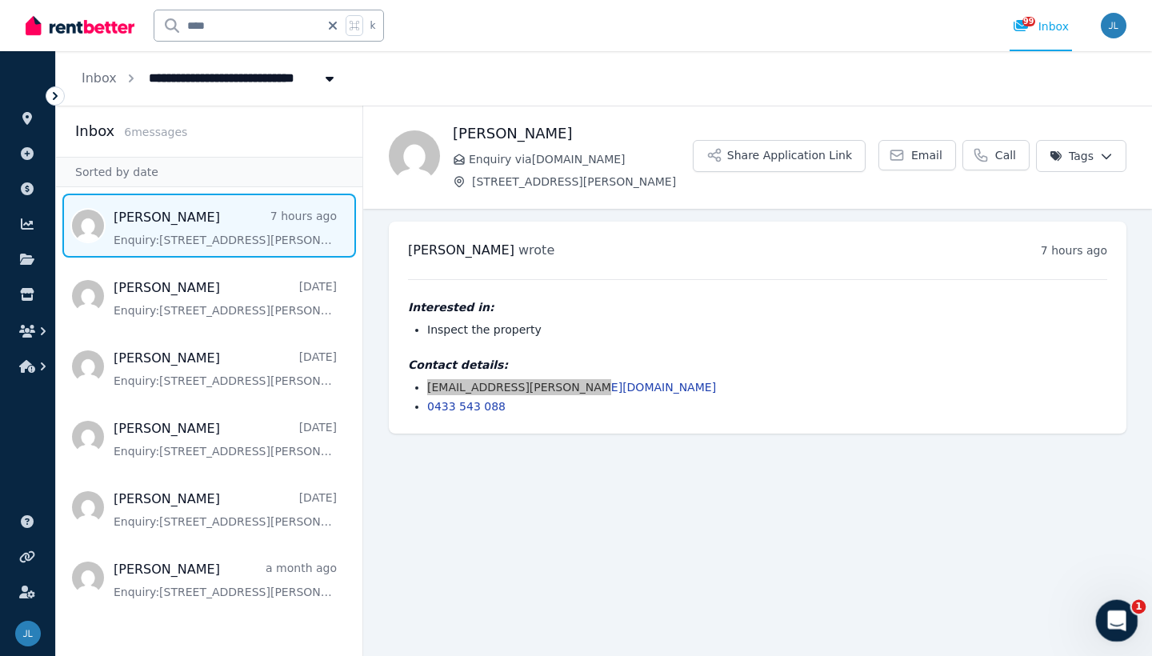
click at [1123, 617] on icon "Open Intercom Messenger" at bounding box center [1115, 619] width 26 height 26
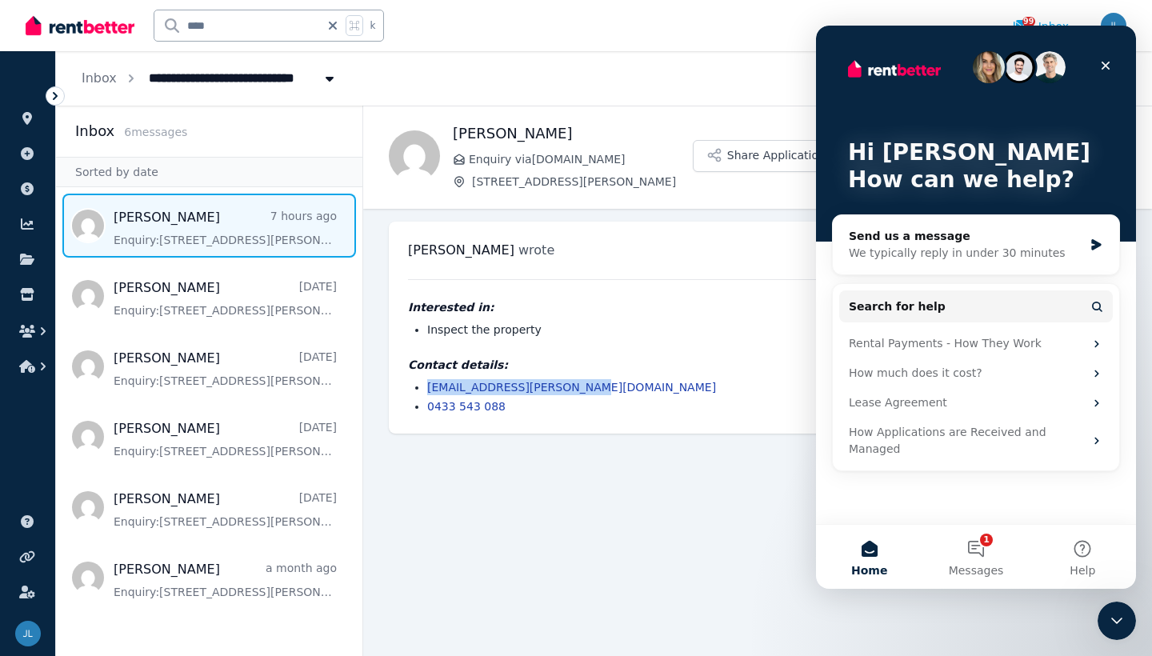
click at [703, 549] on main "Back [PERSON_NAME] Enquiry via [DOMAIN_NAME] [STREET_ADDRESS][PERSON_NAME] Dock…" at bounding box center [757, 381] width 789 height 551
click at [1106, 67] on icon "Close" at bounding box center [1106, 65] width 13 height 13
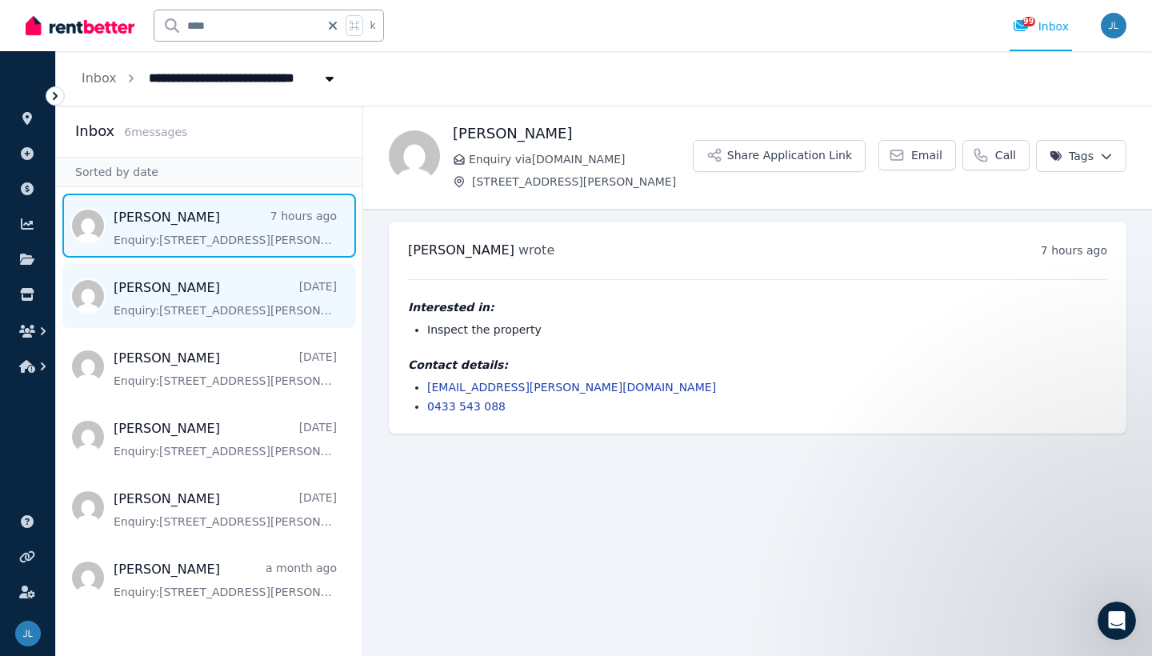
click at [141, 311] on span "Message list" at bounding box center [209, 296] width 307 height 64
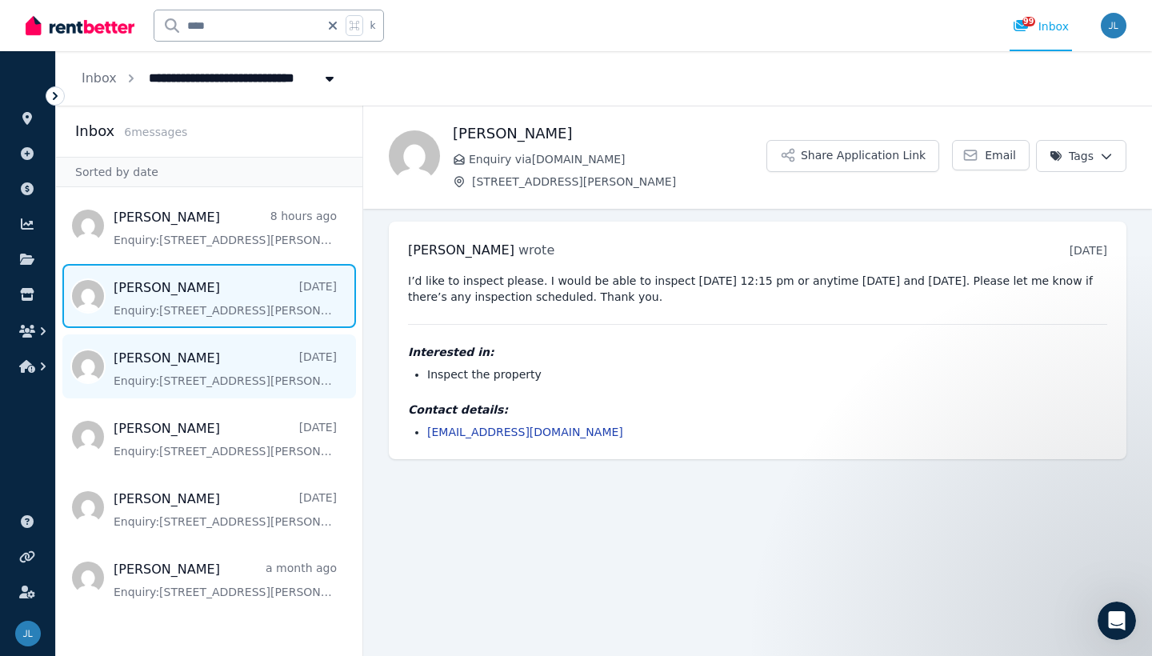
click at [106, 369] on span "Message list" at bounding box center [209, 367] width 307 height 64
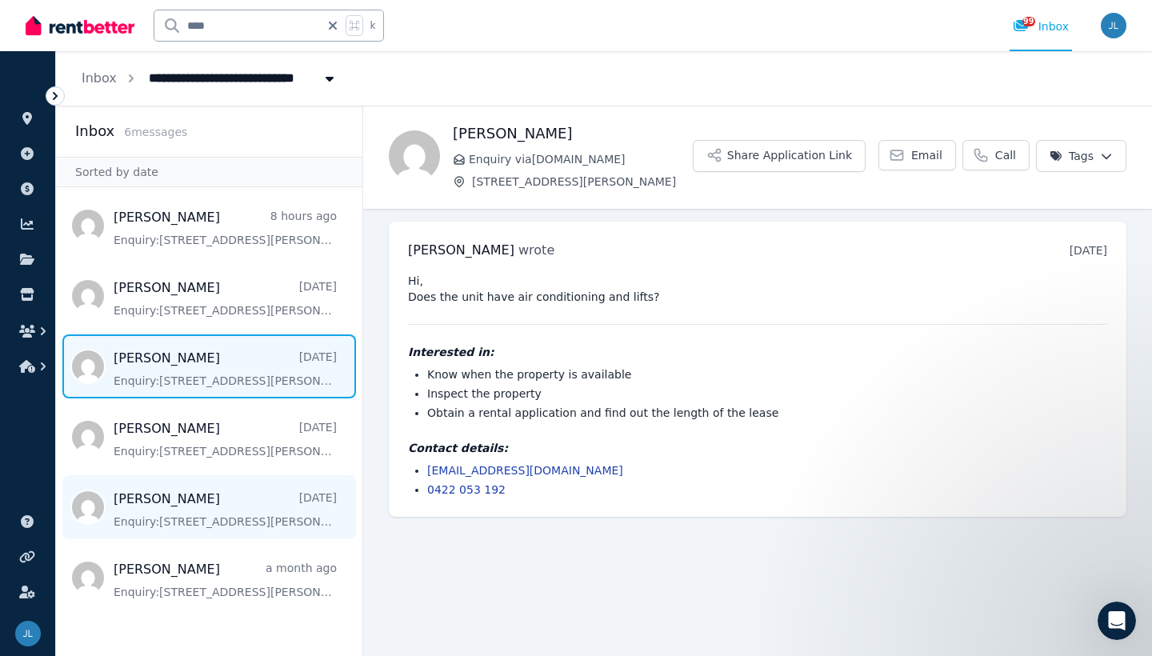
click at [126, 507] on span "Message list" at bounding box center [209, 507] width 307 height 64
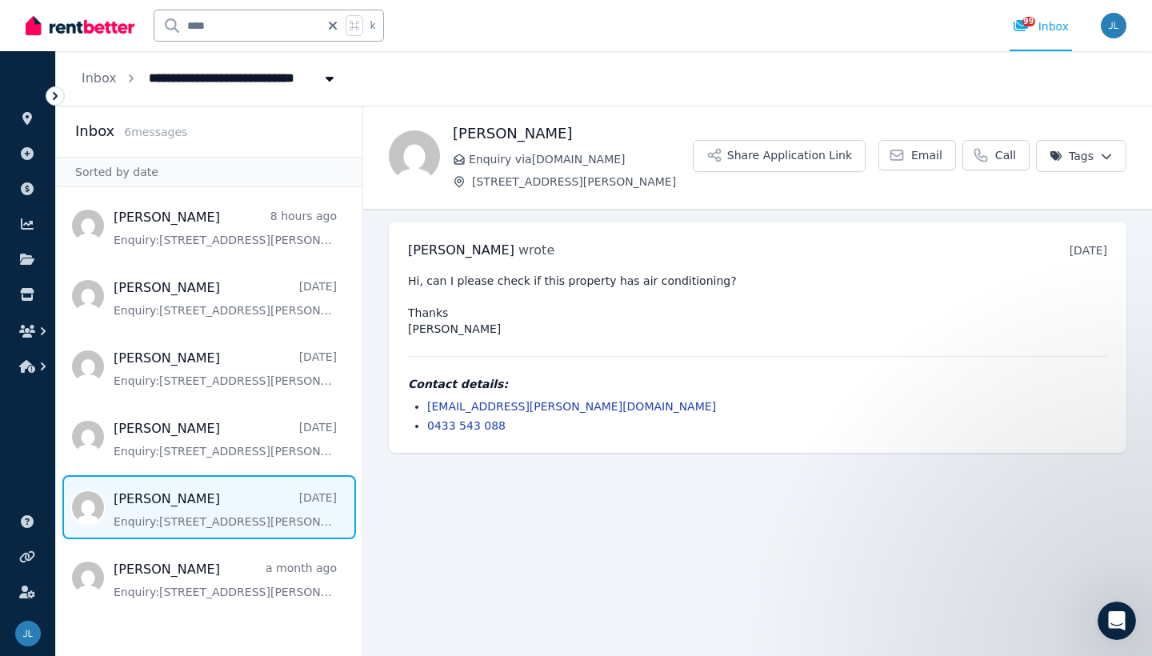
click at [238, 505] on span "Message list" at bounding box center [209, 507] width 307 height 64
click at [86, 28] on img at bounding box center [80, 26] width 109 height 24
